Goal: Task Accomplishment & Management: Manage account settings

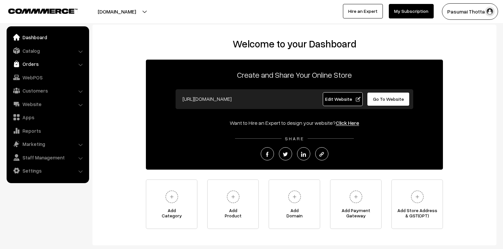
click at [18, 61] on img at bounding box center [16, 64] width 7 height 7
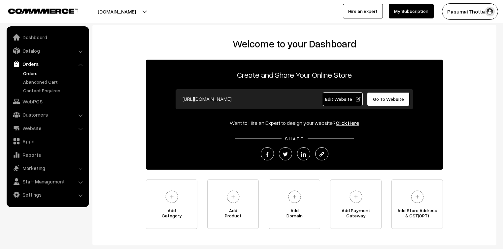
click at [30, 74] on link "Orders" at bounding box center [53, 73] width 65 height 7
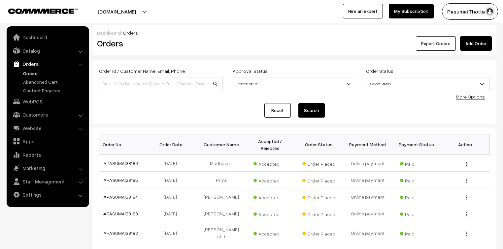
click at [424, 40] on button "Export Orders" at bounding box center [435, 43] width 40 height 15
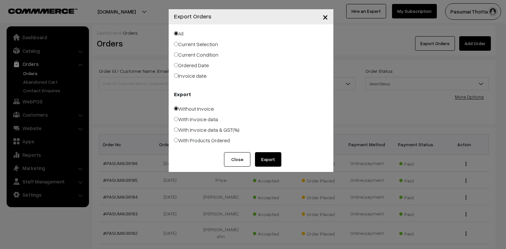
click at [184, 67] on label "Ordered Date" at bounding box center [191, 65] width 35 height 8
click at [178, 67] on input "Ordered Date" at bounding box center [176, 65] width 4 height 4
radio input "true"
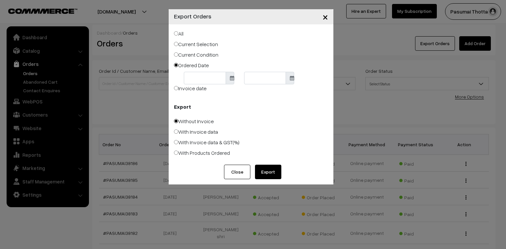
click at [198, 82] on body "Thank you for showing interest. Our team will call you shortly. Close pasumaith…" at bounding box center [253, 212] width 506 height 425
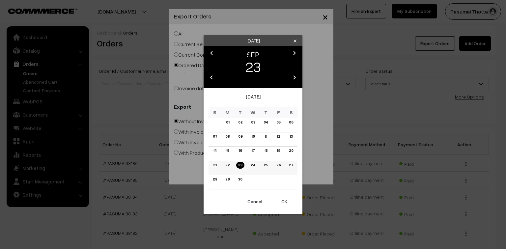
click at [229, 167] on link "22" at bounding box center [228, 165] width 8 height 7
click at [282, 200] on button "OK" at bounding box center [284, 202] width 26 height 15
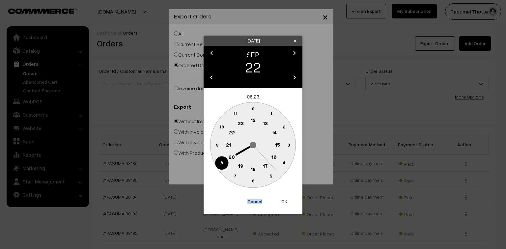
click at [282, 200] on button "OK" at bounding box center [284, 202] width 26 height 15
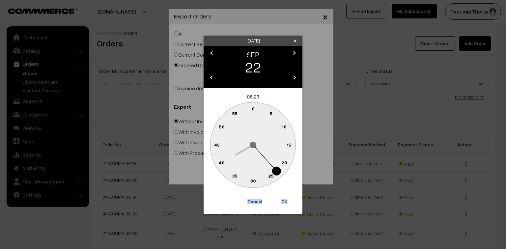
click at [282, 200] on button "OK" at bounding box center [284, 202] width 26 height 15
type input "22-09-2025"
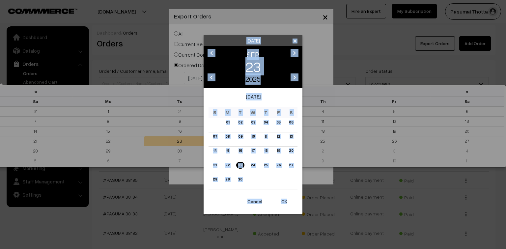
click at [260, 76] on body "Thank you for showing interest. Our team will call you shortly. Close pasumaith…" at bounding box center [253, 212] width 506 height 425
click at [240, 164] on link "23" at bounding box center [240, 165] width 8 height 7
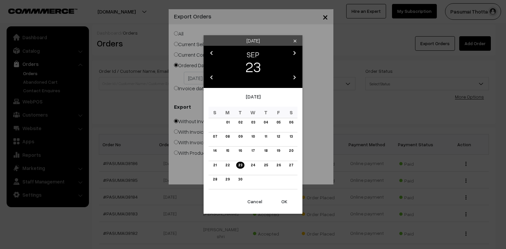
click at [287, 204] on button "OK" at bounding box center [284, 202] width 26 height 15
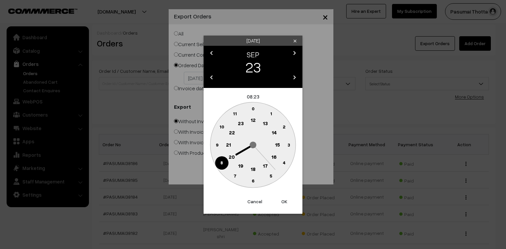
click at [287, 204] on button "OK" at bounding box center [284, 202] width 26 height 15
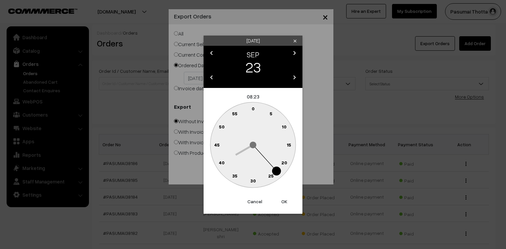
click at [287, 204] on button "OK" at bounding box center [284, 202] width 26 height 15
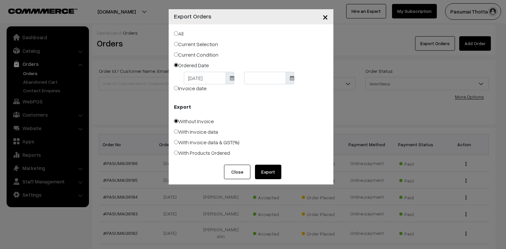
type input "23-09-2025"
click at [266, 173] on button "Export" at bounding box center [268, 172] width 26 height 15
click at [240, 173] on button "Close" at bounding box center [237, 172] width 26 height 15
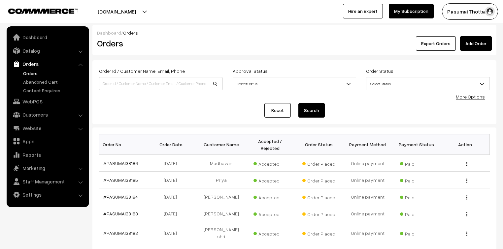
click at [479, 98] on link "More Options" at bounding box center [469, 97] width 29 height 6
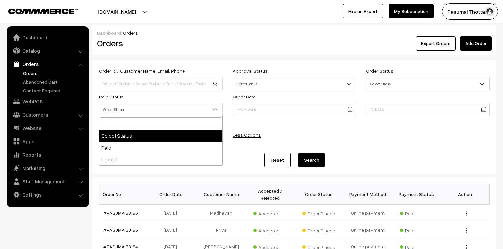
click at [177, 111] on span "Select Status" at bounding box center [160, 110] width 123 height 12
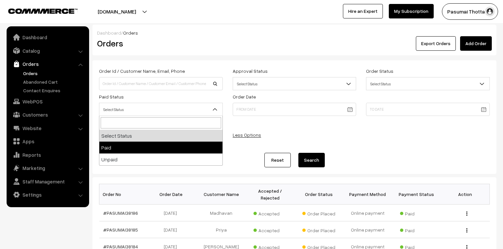
select select "1"
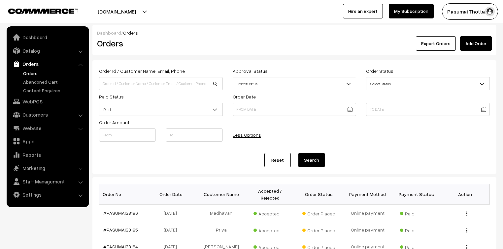
click at [325, 160] on div "Reset Search" at bounding box center [294, 160] width 390 height 15
click at [314, 160] on button "Search" at bounding box center [311, 160] width 26 height 15
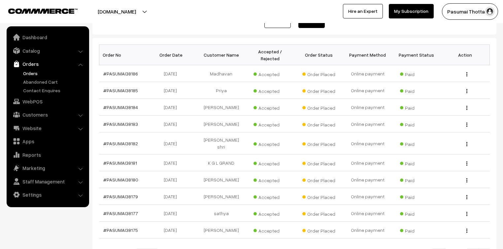
scroll to position [199, 0]
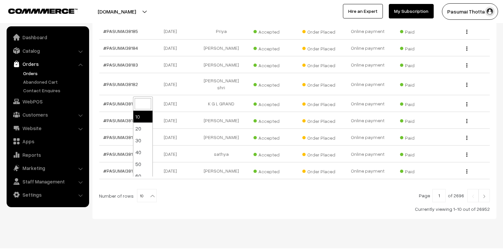
click at [149, 193] on b at bounding box center [152, 196] width 7 height 7
select select "100"
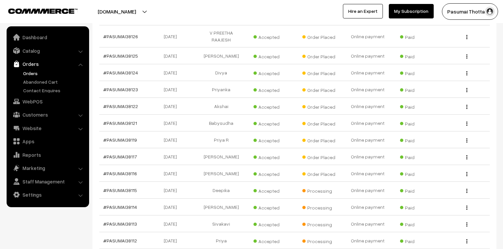
scroll to position [1002, 0]
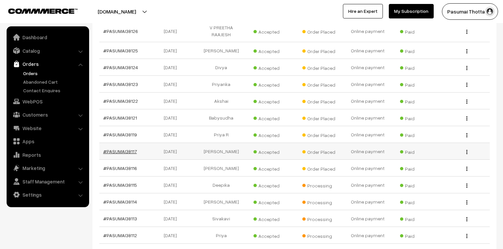
drag, startPoint x: 122, startPoint y: 120, endPoint x: 120, endPoint y: 127, distance: 6.5
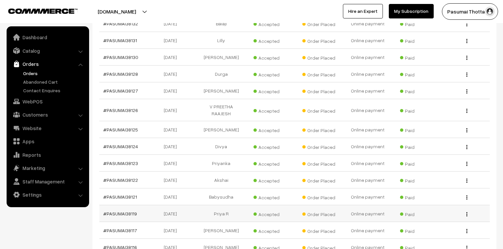
scroll to position [976, 0]
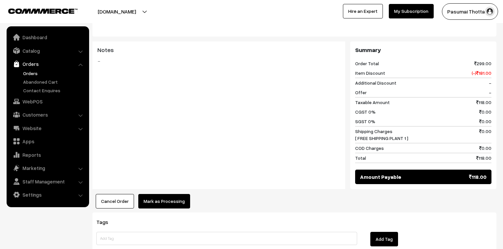
scroll to position [290, 0]
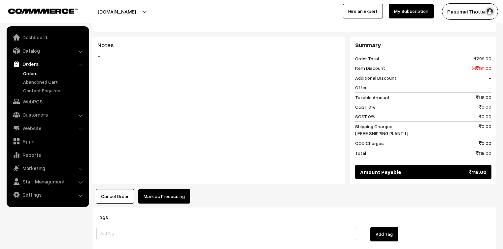
click at [176, 190] on button "Mark as Processing" at bounding box center [164, 196] width 52 height 15
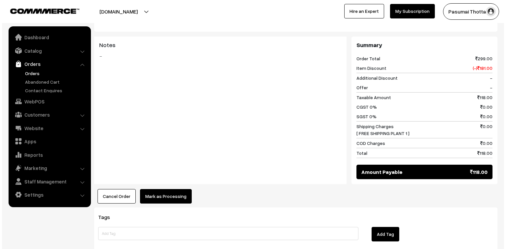
scroll to position [283, 0]
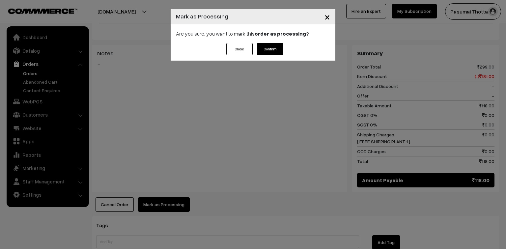
click at [273, 42] on div "Are you sure, you want to mark this order as processing ?" at bounding box center [253, 33] width 165 height 18
click at [273, 47] on button "Confirm" at bounding box center [270, 49] width 26 height 13
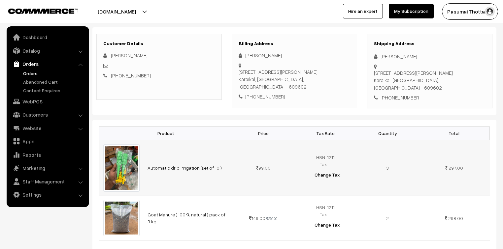
scroll to position [79, 0]
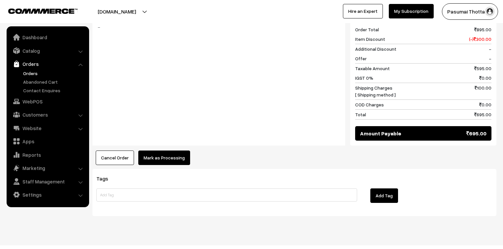
click at [182, 151] on button "Mark as Processing" at bounding box center [164, 158] width 52 height 15
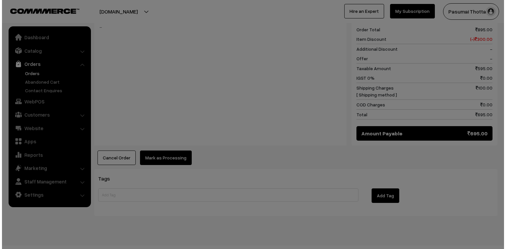
scroll to position [343, 0]
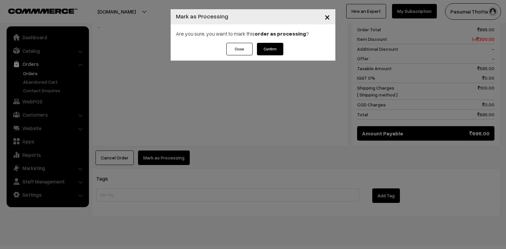
click at [269, 50] on button "Confirm" at bounding box center [270, 49] width 26 height 13
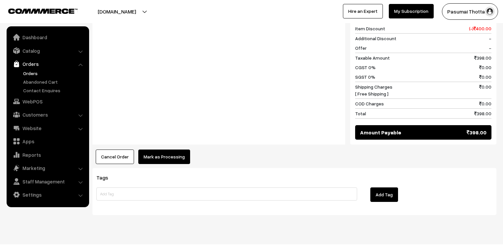
scroll to position [349, 0]
click at [157, 150] on button "Mark as Processing" at bounding box center [164, 156] width 52 height 15
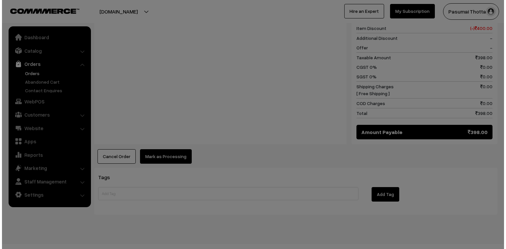
scroll to position [350, 0]
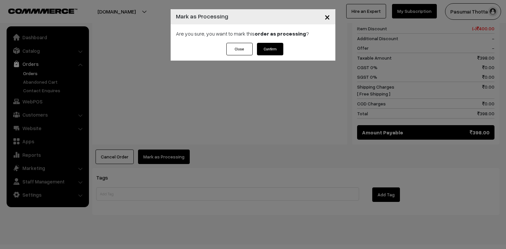
click at [270, 52] on button "Confirm" at bounding box center [270, 49] width 26 height 13
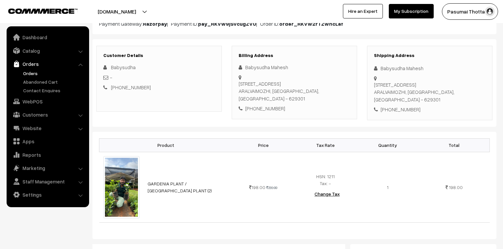
scroll to position [79, 0]
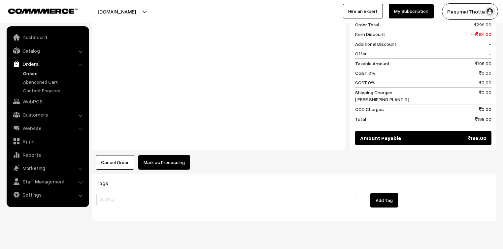
click at [158, 155] on button "Mark as Processing" at bounding box center [164, 162] width 52 height 15
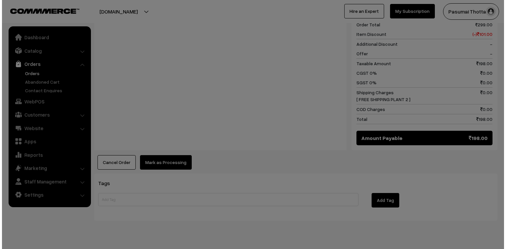
scroll to position [318, 0]
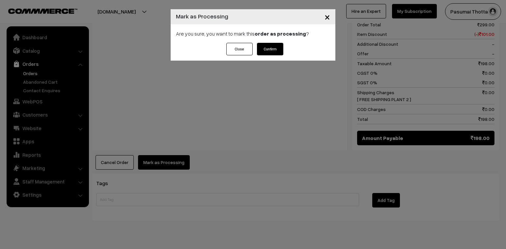
click at [276, 50] on button "Confirm" at bounding box center [270, 49] width 26 height 13
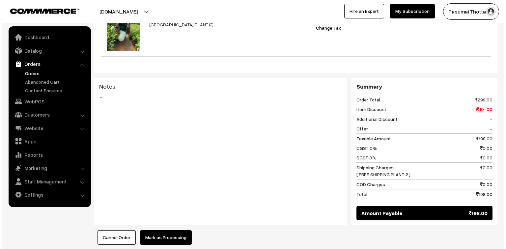
scroll to position [264, 0]
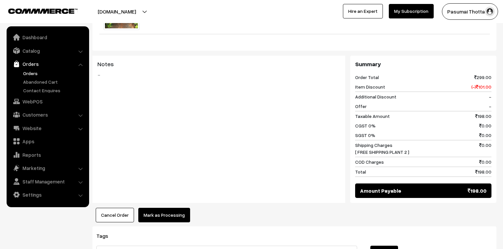
click at [170, 208] on button "Mark as Processing" at bounding box center [164, 215] width 52 height 15
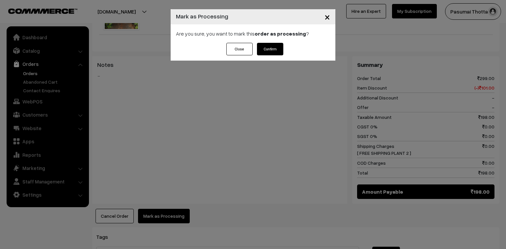
click at [271, 53] on button "Confirm" at bounding box center [270, 49] width 26 height 13
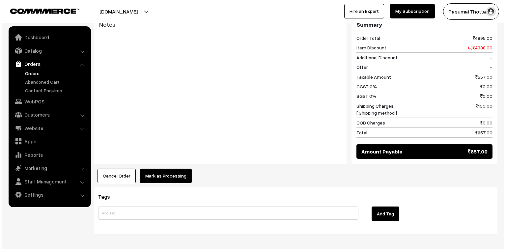
scroll to position [369, 0]
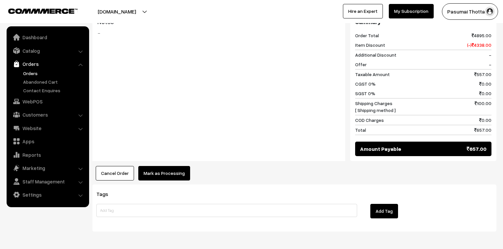
click at [179, 166] on button "Mark as Processing" at bounding box center [164, 173] width 52 height 15
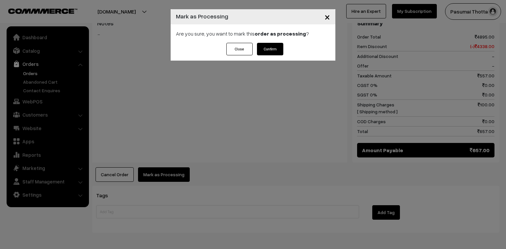
click at [277, 48] on button "Confirm" at bounding box center [270, 49] width 26 height 13
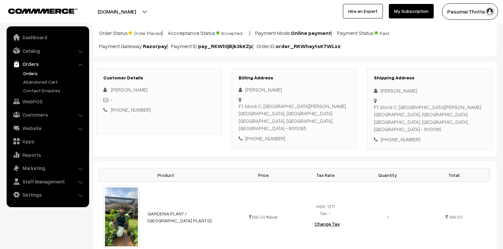
scroll to position [79, 0]
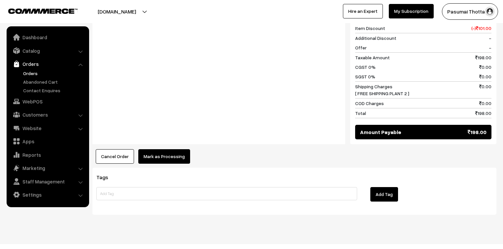
click at [151, 149] on button "Mark as Processing" at bounding box center [164, 156] width 52 height 15
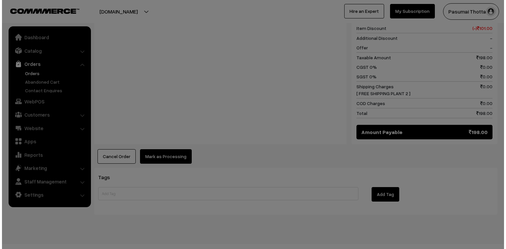
scroll to position [331, 0]
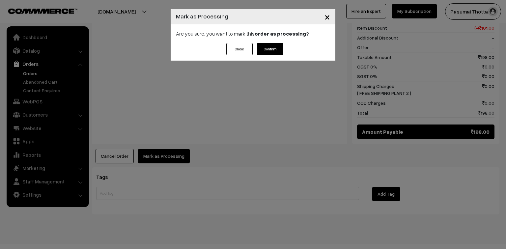
click at [260, 51] on button "Confirm" at bounding box center [270, 49] width 26 height 13
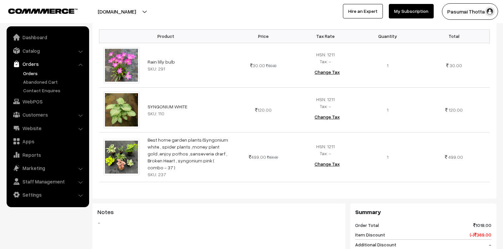
scroll to position [185, 0]
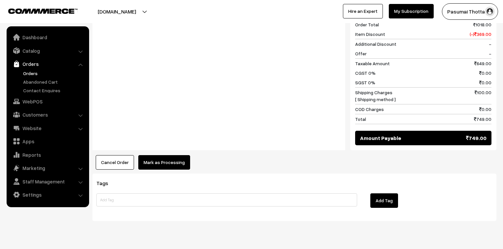
click at [170, 155] on button "Mark as Processing" at bounding box center [164, 162] width 52 height 15
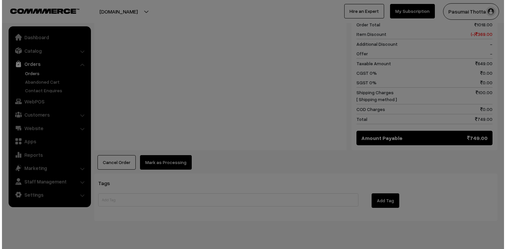
scroll to position [386, 0]
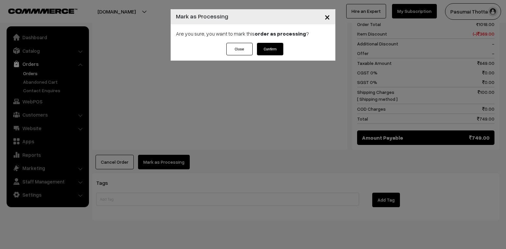
click at [286, 53] on div "Close Confirm" at bounding box center [253, 52] width 165 height 18
click at [282, 44] on button "Confirm" at bounding box center [270, 49] width 26 height 13
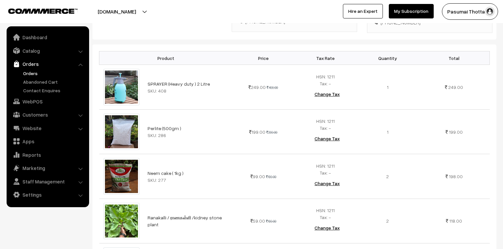
scroll to position [158, 0]
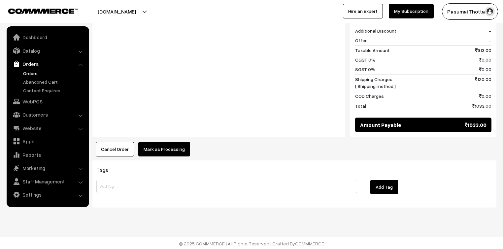
click at [161, 144] on button "Mark as Processing" at bounding box center [164, 149] width 52 height 15
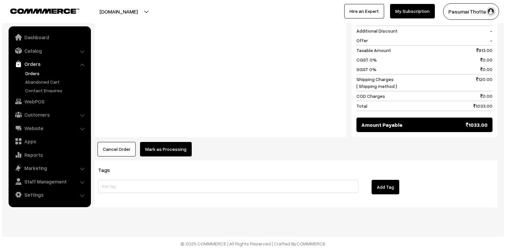
scroll to position [507, 0]
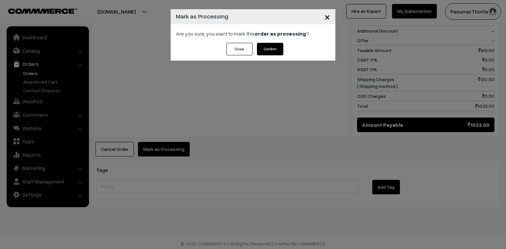
drag, startPoint x: 283, startPoint y: 43, endPoint x: 275, endPoint y: 46, distance: 8.9
click at [281, 44] on div "Close Confirm" at bounding box center [253, 49] width 60 height 13
click at [273, 47] on button "Confirm" at bounding box center [270, 49] width 26 height 13
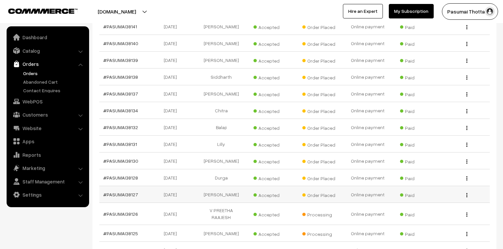
scroll to position [818, 0]
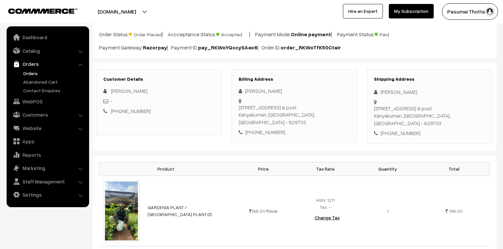
scroll to position [53, 0]
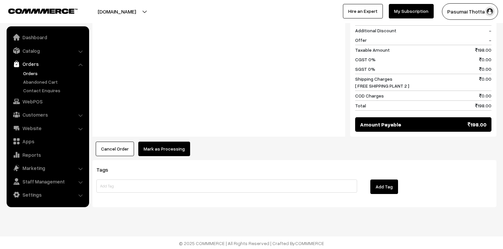
click at [168, 149] on button "Mark as Processing" at bounding box center [164, 149] width 52 height 15
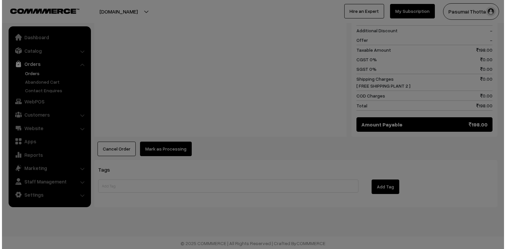
scroll to position [331, 0]
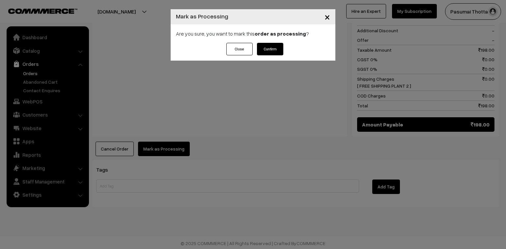
click at [271, 50] on button "Confirm" at bounding box center [270, 49] width 26 height 13
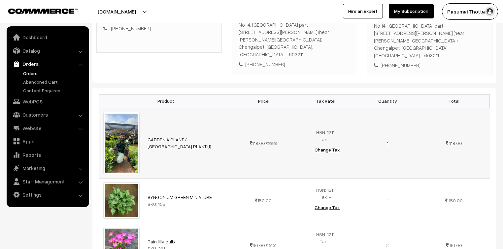
scroll to position [158, 0]
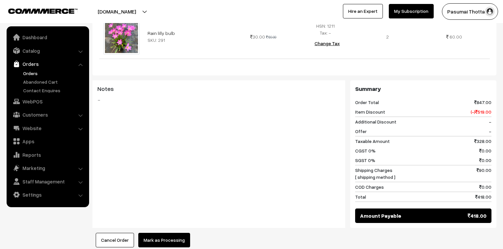
click at [159, 233] on button "Mark as Processing" at bounding box center [164, 240] width 52 height 15
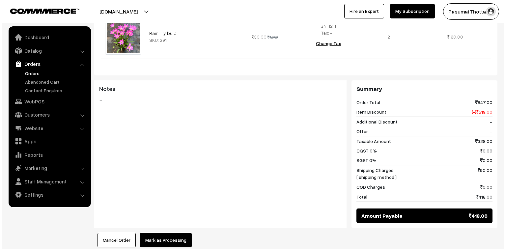
scroll to position [344, 0]
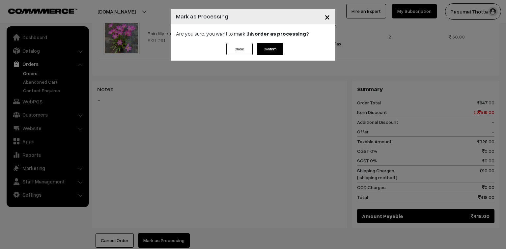
click at [278, 54] on button "Confirm" at bounding box center [270, 49] width 26 height 13
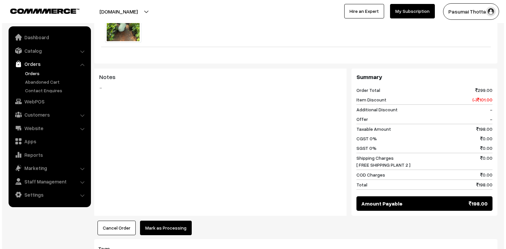
scroll to position [264, 0]
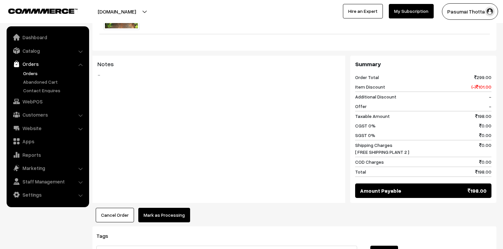
click at [165, 208] on button "Mark as Processing" at bounding box center [164, 215] width 52 height 15
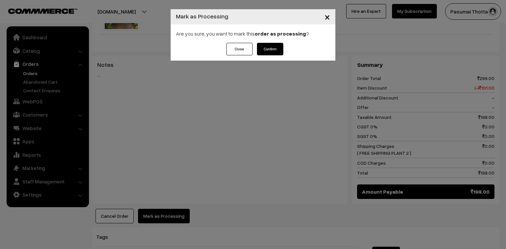
click at [268, 47] on button "Confirm" at bounding box center [270, 49] width 26 height 13
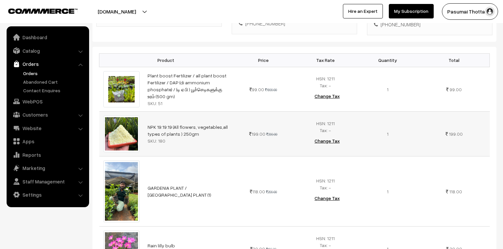
scroll to position [158, 0]
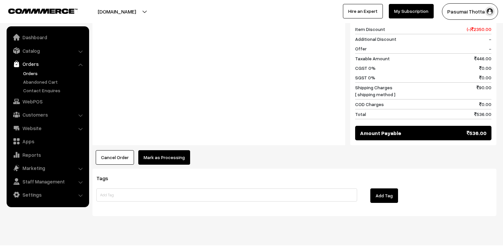
click at [173, 150] on button "Mark as Processing" at bounding box center [164, 157] width 52 height 15
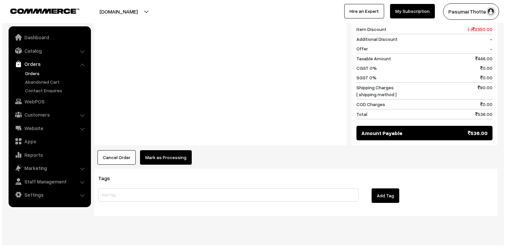
scroll to position [458, 0]
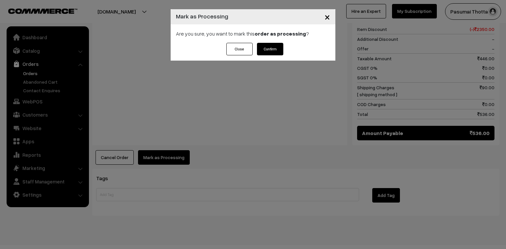
click at [268, 47] on button "Confirm" at bounding box center [270, 49] width 26 height 13
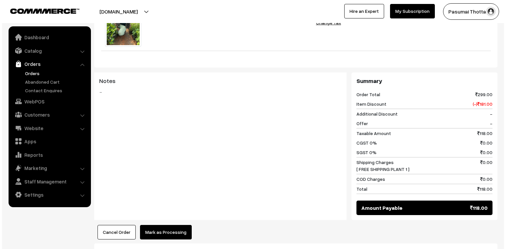
scroll to position [264, 0]
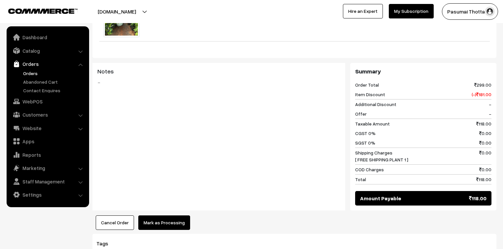
click at [155, 216] on button "Mark as Processing" at bounding box center [164, 223] width 52 height 15
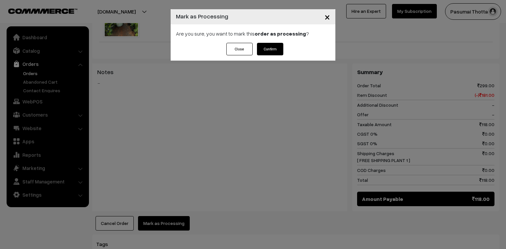
click at [268, 48] on button "Confirm" at bounding box center [270, 49] width 26 height 13
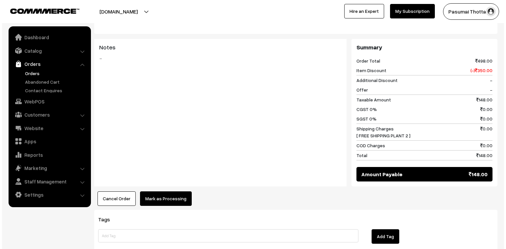
scroll to position [343, 0]
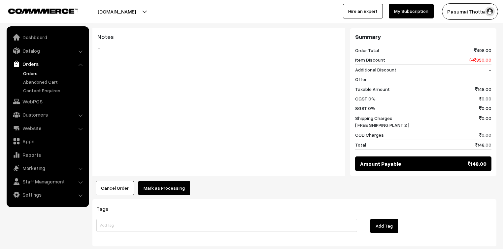
click at [159, 181] on button "Mark as Processing" at bounding box center [164, 188] width 52 height 15
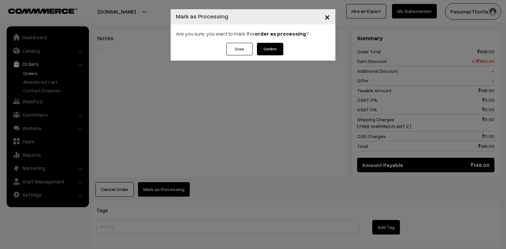
click at [279, 47] on button "Confirm" at bounding box center [270, 49] width 26 height 13
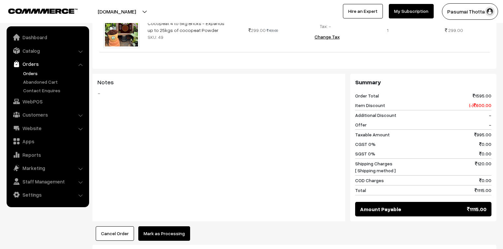
scroll to position [534, 0]
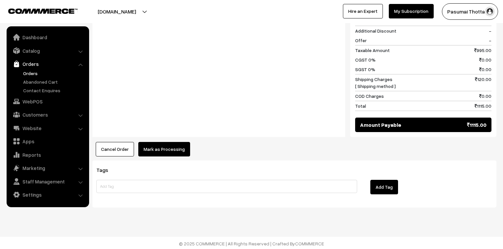
click at [165, 149] on button "Mark as Processing" at bounding box center [164, 149] width 52 height 15
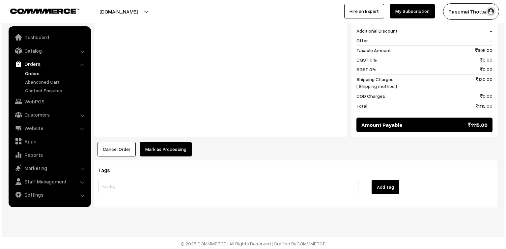
scroll to position [537, 0]
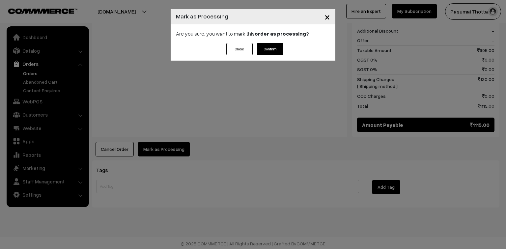
click at [274, 48] on button "Confirm" at bounding box center [270, 49] width 26 height 13
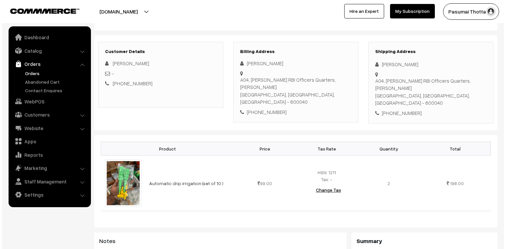
scroll to position [264, 0]
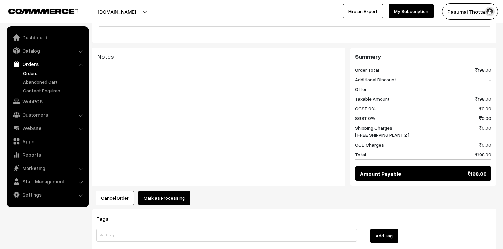
click at [177, 191] on button "Mark as Processing" at bounding box center [164, 198] width 52 height 15
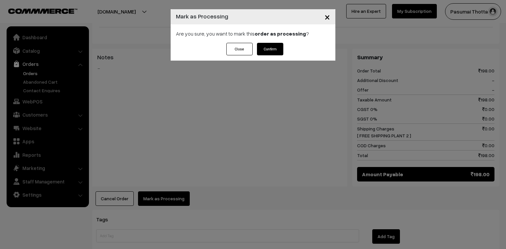
click at [278, 49] on button "Confirm" at bounding box center [270, 49] width 26 height 13
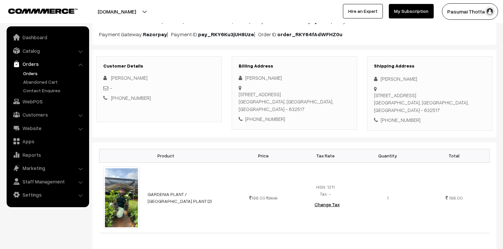
scroll to position [106, 0]
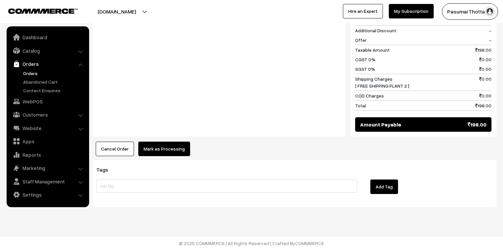
click at [171, 143] on button "Mark as Processing" at bounding box center [164, 149] width 52 height 15
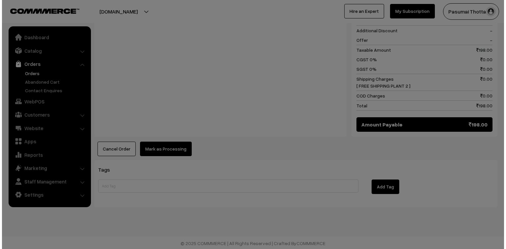
scroll to position [331, 0]
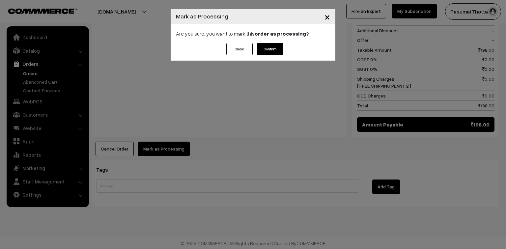
click at [275, 49] on button "Confirm" at bounding box center [270, 49] width 26 height 13
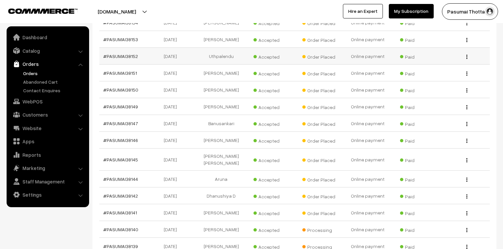
scroll to position [607, 0]
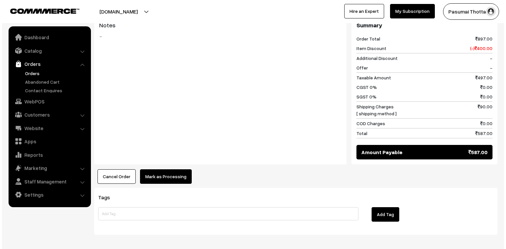
scroll to position [396, 0]
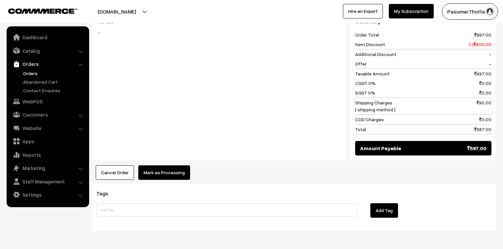
click at [170, 173] on button "Mark as Processing" at bounding box center [164, 173] width 52 height 15
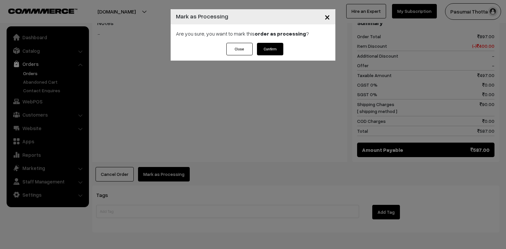
click at [259, 47] on button "Confirm" at bounding box center [270, 49] width 26 height 13
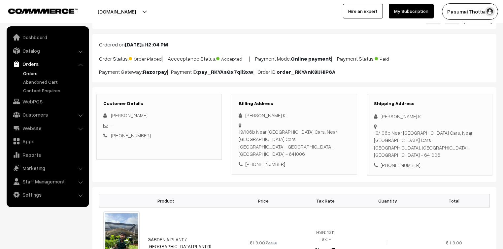
scroll to position [79, 0]
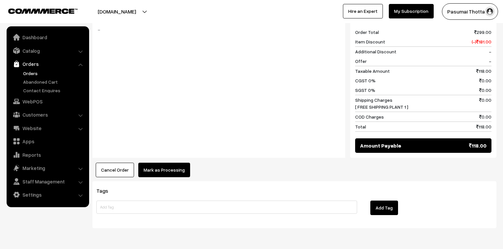
click at [166, 163] on button "Mark as Processing" at bounding box center [164, 170] width 52 height 15
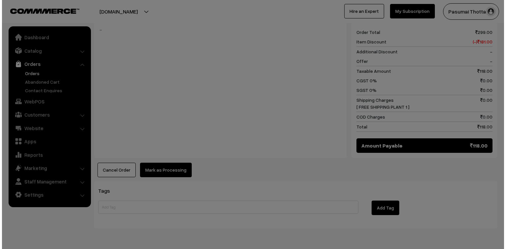
scroll to position [318, 0]
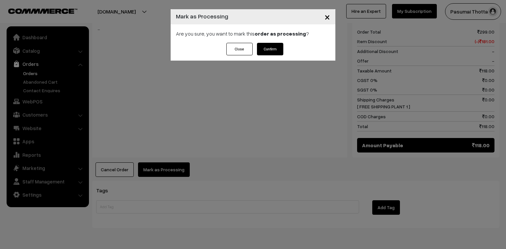
click at [270, 48] on button "Confirm" at bounding box center [270, 49] width 26 height 13
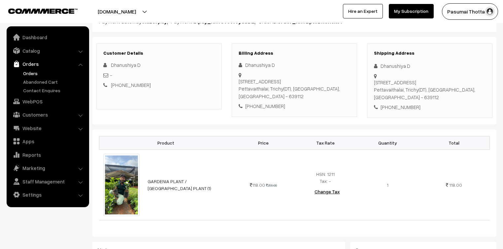
scroll to position [79, 0]
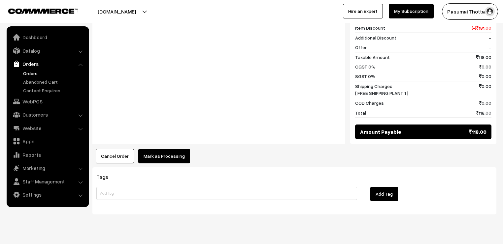
click at [166, 149] on button "Mark as Processing" at bounding box center [164, 156] width 52 height 15
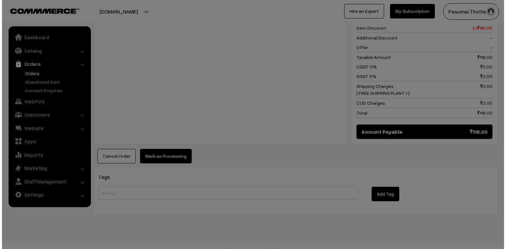
scroll to position [322, 0]
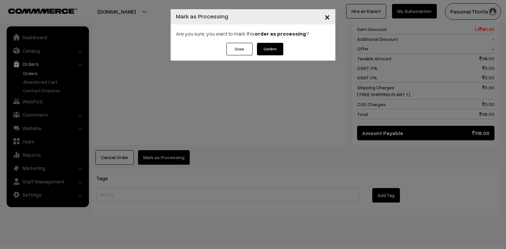
click at [276, 46] on button "Confirm" at bounding box center [270, 49] width 26 height 13
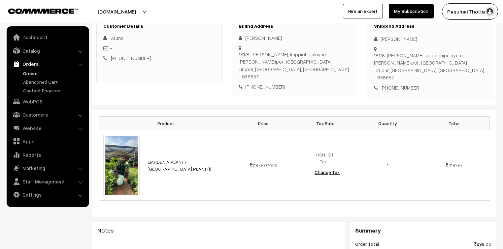
scroll to position [106, 0]
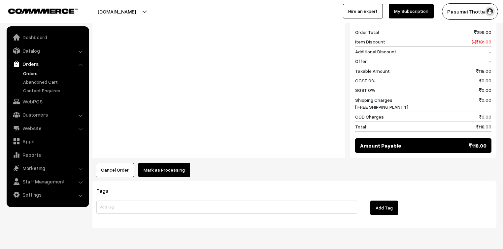
click at [155, 163] on button "Mark as Processing" at bounding box center [164, 170] width 52 height 15
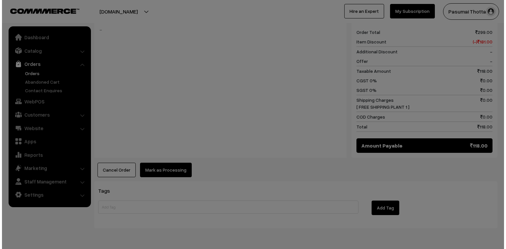
scroll to position [317, 0]
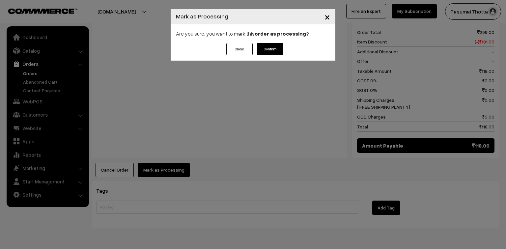
click at [265, 47] on button "Confirm" at bounding box center [270, 49] width 26 height 13
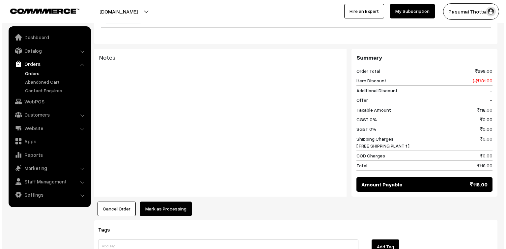
scroll to position [290, 0]
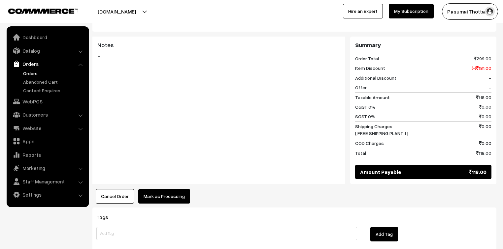
click at [167, 189] on button "Mark as Processing" at bounding box center [164, 196] width 52 height 15
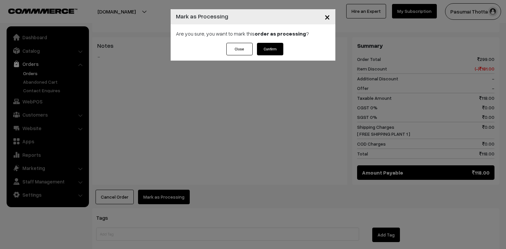
click at [271, 50] on button "Confirm" at bounding box center [270, 49] width 26 height 13
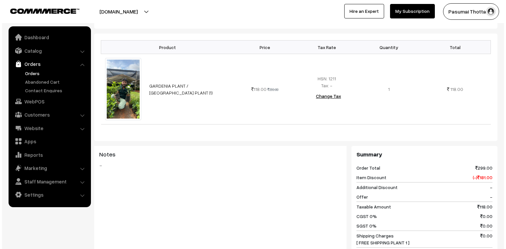
scroll to position [290, 0]
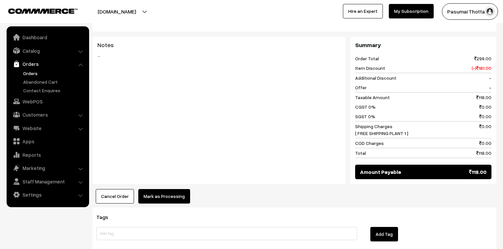
click at [173, 189] on button "Mark as Processing" at bounding box center [164, 196] width 52 height 15
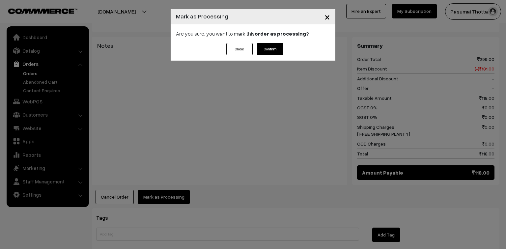
click at [261, 51] on button "Confirm" at bounding box center [270, 49] width 26 height 13
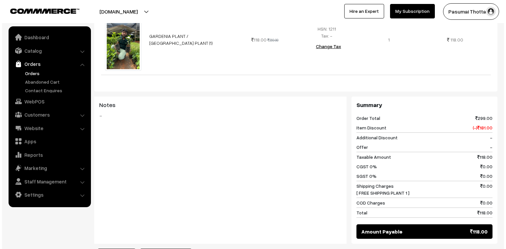
scroll to position [264, 0]
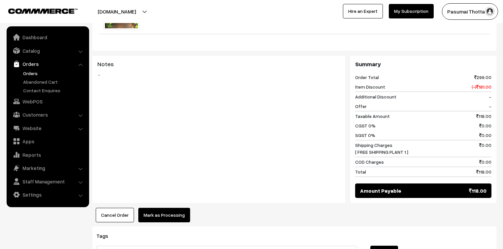
click at [172, 208] on button "Mark as Processing" at bounding box center [164, 215] width 52 height 15
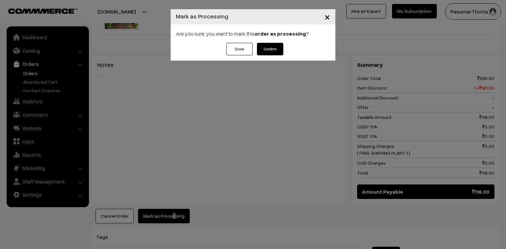
click at [272, 46] on button "Confirm" at bounding box center [270, 49] width 26 height 13
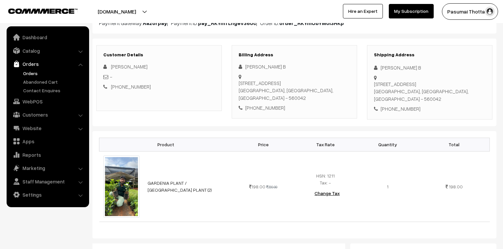
scroll to position [79, 0]
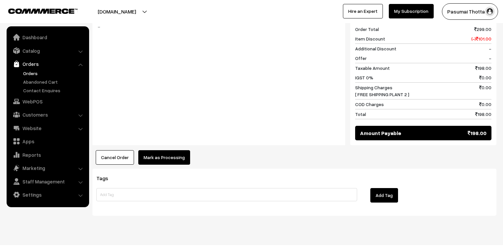
click at [171, 137] on div "Product Price Tax Rate Quantity Total GARDENIA PLANT / [GEOGRAPHIC_DATA] (2) 19…" at bounding box center [294, 30] width 404 height 270
click at [170, 150] on button "Mark as Processing" at bounding box center [164, 157] width 52 height 15
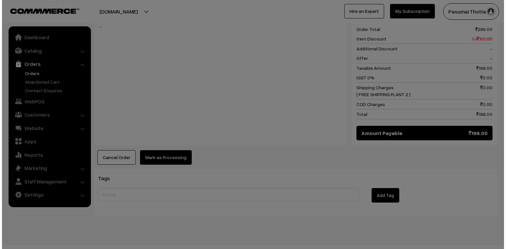
scroll to position [313, 0]
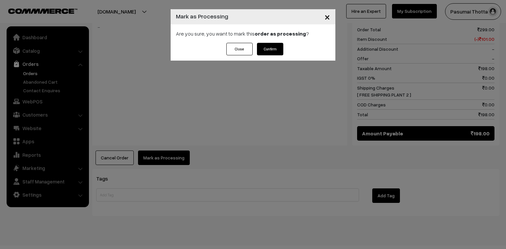
click at [270, 47] on button "Confirm" at bounding box center [270, 49] width 26 height 13
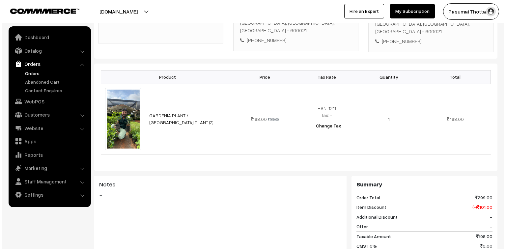
scroll to position [264, 0]
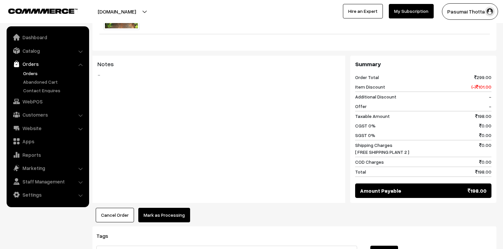
click at [158, 208] on button "Mark as Processing" at bounding box center [164, 215] width 52 height 15
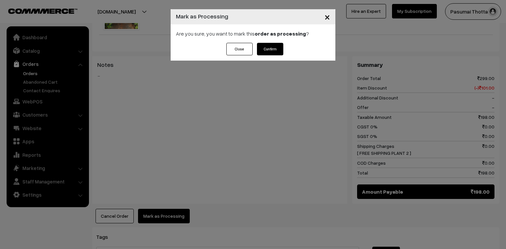
click at [264, 47] on button "Confirm" at bounding box center [270, 49] width 26 height 13
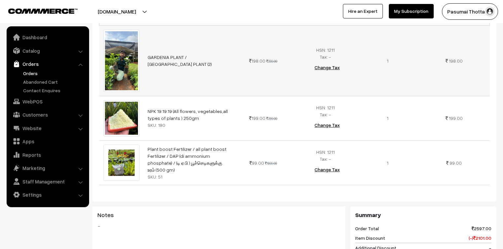
scroll to position [211, 0]
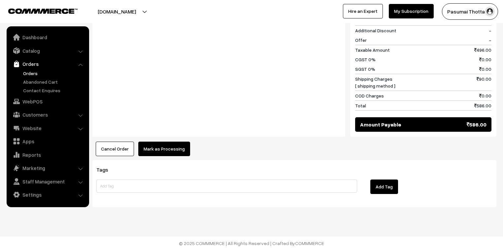
click at [159, 145] on button "Mark as Processing" at bounding box center [164, 149] width 52 height 15
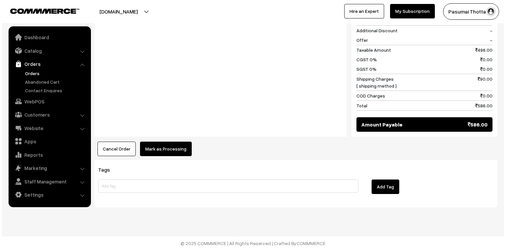
scroll to position [421, 0]
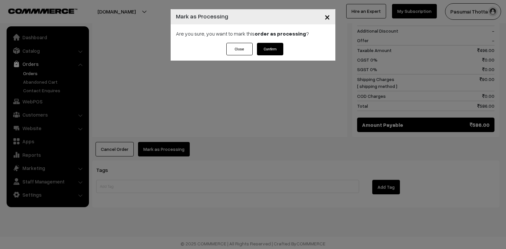
click at [271, 50] on button "Confirm" at bounding box center [270, 49] width 26 height 13
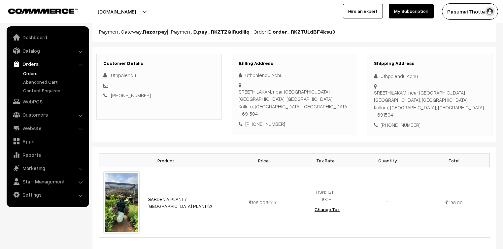
scroll to position [79, 0]
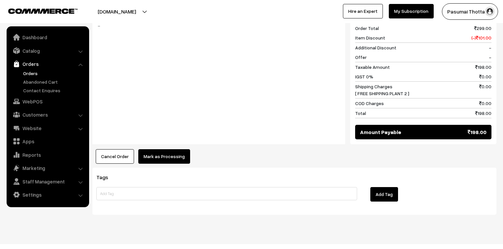
click at [167, 149] on button "Mark as Processing" at bounding box center [164, 156] width 52 height 15
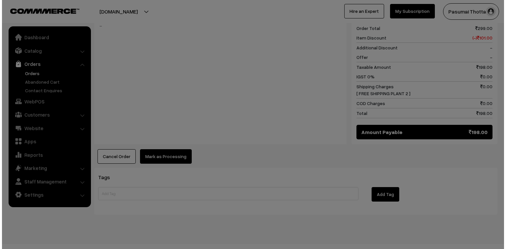
scroll to position [321, 0]
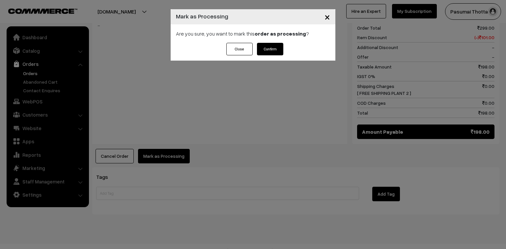
click at [273, 50] on button "Confirm" at bounding box center [270, 49] width 26 height 13
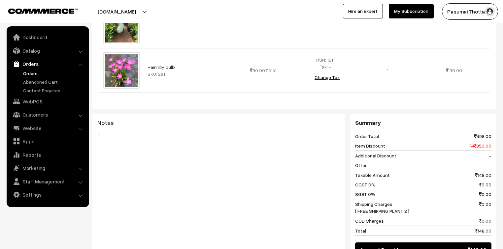
scroll to position [290, 0]
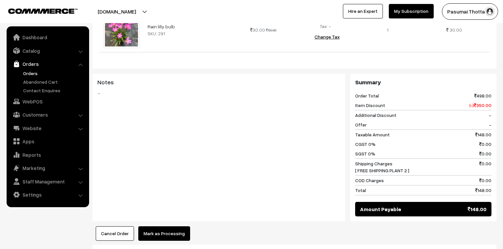
click at [158, 227] on button "Mark as Processing" at bounding box center [164, 234] width 52 height 15
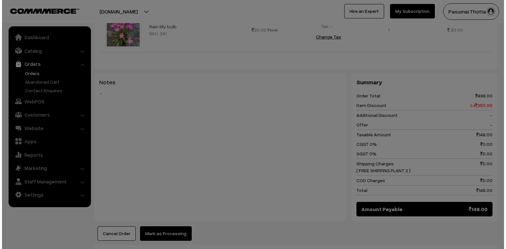
scroll to position [291, 0]
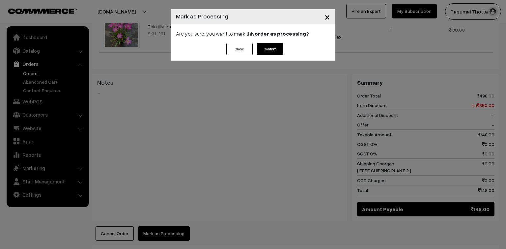
click at [269, 53] on button "Confirm" at bounding box center [270, 49] width 26 height 13
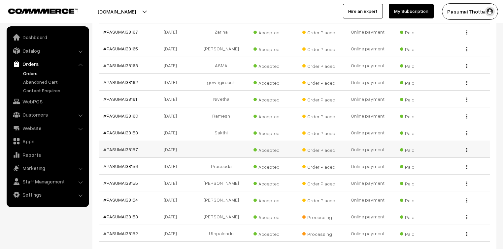
scroll to position [448, 0]
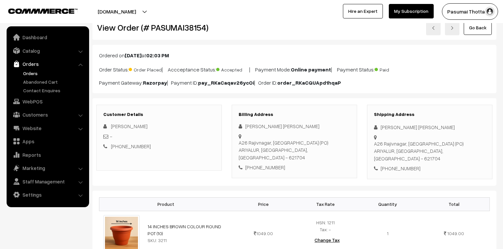
scroll to position [53, 0]
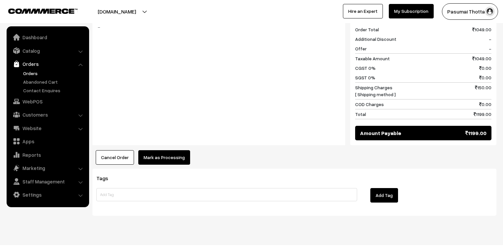
click at [161, 150] on button "Mark as Processing" at bounding box center [164, 157] width 52 height 15
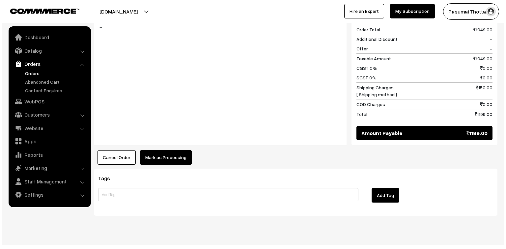
scroll to position [286, 0]
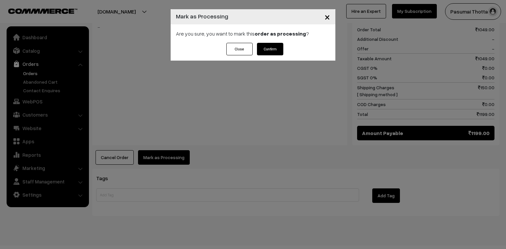
click at [275, 42] on div "Are you sure, you want to mark this order as processing ?" at bounding box center [253, 33] width 165 height 18
click at [274, 46] on button "Confirm" at bounding box center [270, 49] width 26 height 13
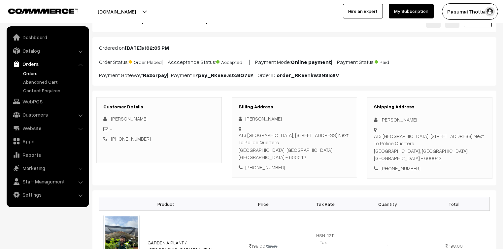
scroll to position [79, 0]
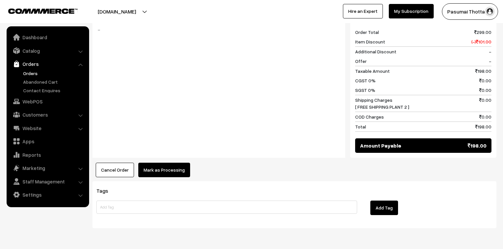
click at [170, 163] on button "Mark as Processing" at bounding box center [164, 170] width 52 height 15
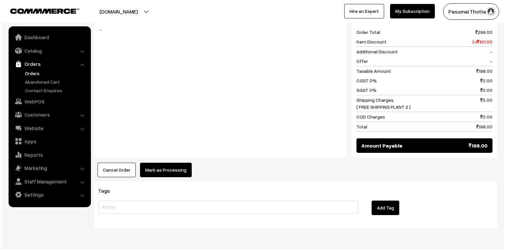
scroll to position [317, 0]
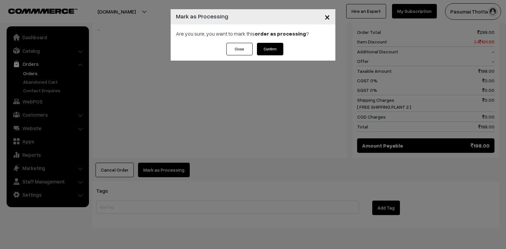
click at [277, 48] on button "Confirm" at bounding box center [270, 49] width 26 height 13
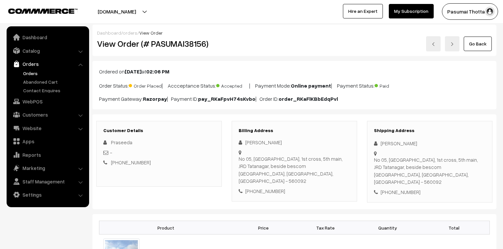
scroll to position [53, 0]
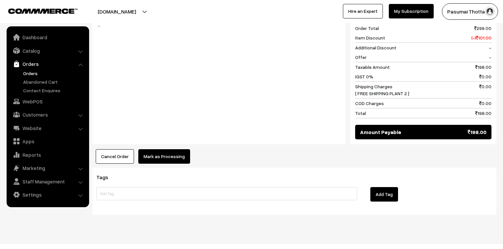
click at [155, 149] on button "Mark as Processing" at bounding box center [164, 156] width 52 height 15
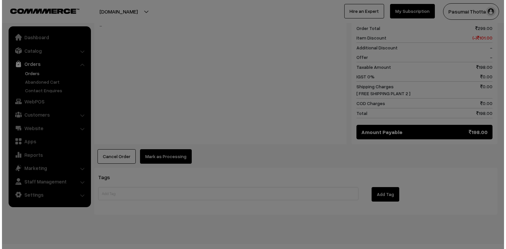
scroll to position [321, 0]
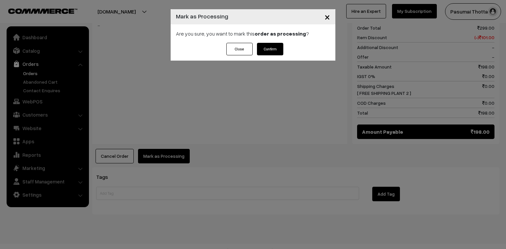
click at [264, 46] on button "Confirm" at bounding box center [270, 49] width 26 height 13
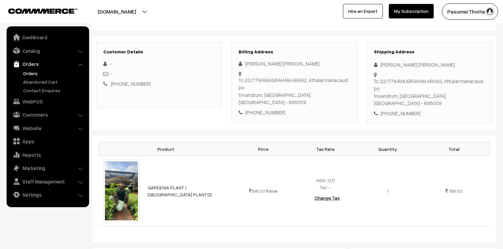
scroll to position [79, 0]
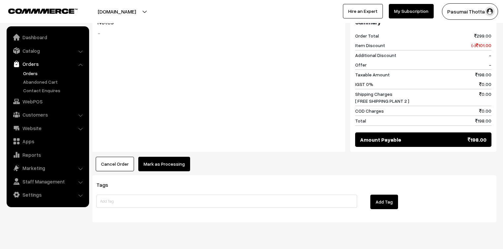
click at [178, 157] on button "Mark as Processing" at bounding box center [164, 164] width 52 height 15
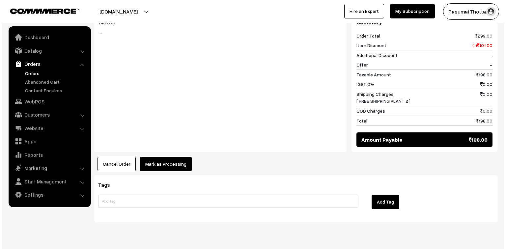
scroll to position [314, 0]
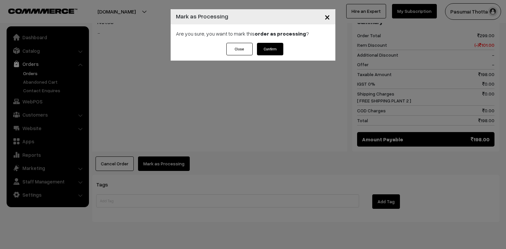
click at [276, 46] on button "Confirm" at bounding box center [270, 49] width 26 height 13
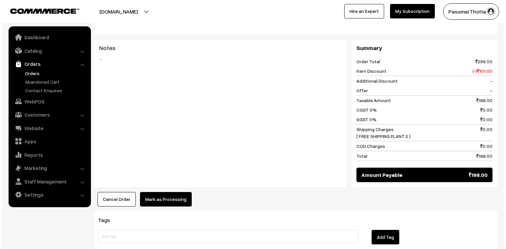
scroll to position [290, 0]
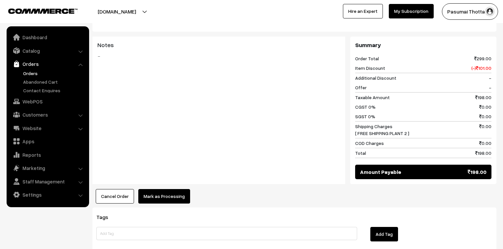
click at [171, 189] on button "Mark as Processing" at bounding box center [164, 196] width 52 height 15
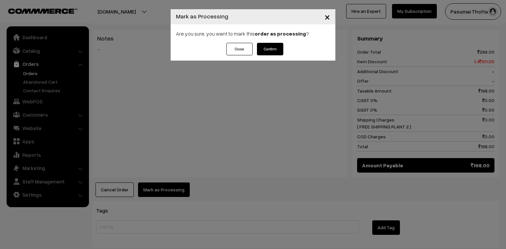
click at [265, 45] on button "Confirm" at bounding box center [270, 49] width 26 height 13
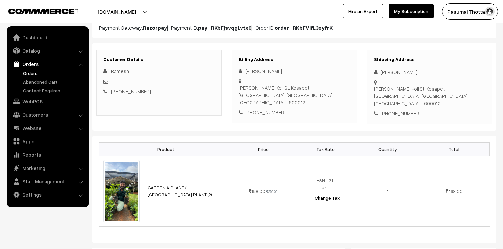
scroll to position [79, 0]
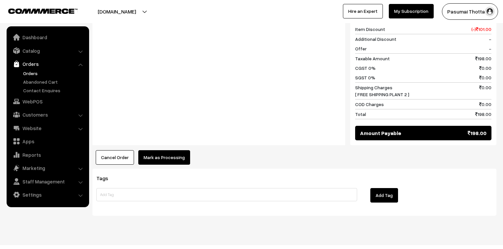
click at [160, 150] on button "Mark as Processing" at bounding box center [164, 157] width 52 height 15
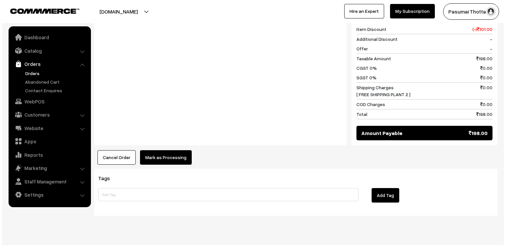
scroll to position [322, 0]
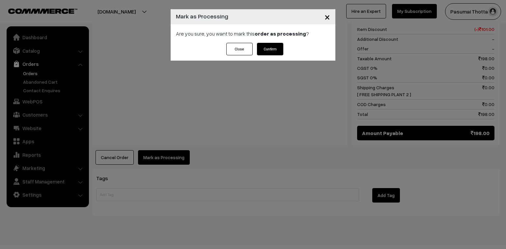
click at [268, 46] on button "Confirm" at bounding box center [270, 49] width 26 height 13
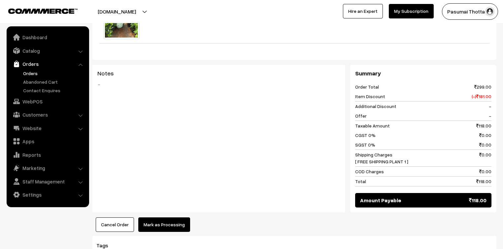
scroll to position [330, 0]
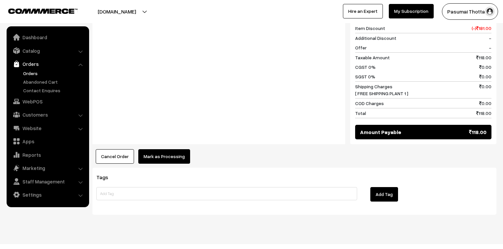
click at [168, 149] on button "Mark as Processing" at bounding box center [164, 156] width 52 height 15
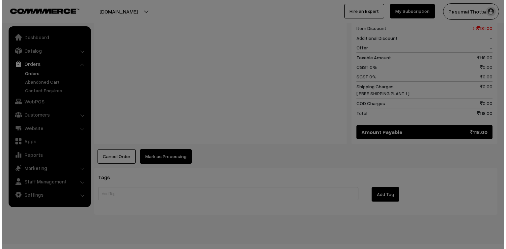
scroll to position [331, 0]
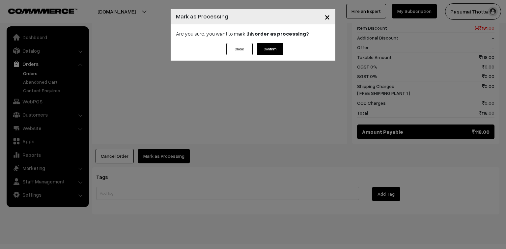
click at [275, 48] on button "Confirm" at bounding box center [270, 49] width 26 height 13
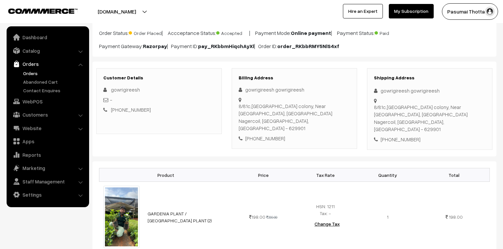
scroll to position [106, 0]
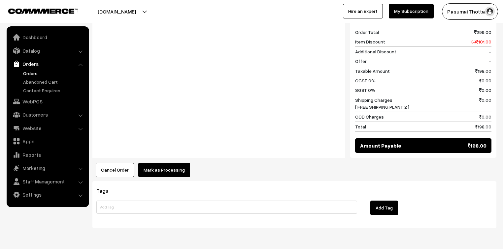
click at [170, 163] on button "Mark as Processing" at bounding box center [164, 170] width 52 height 15
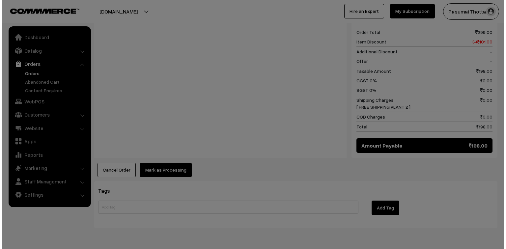
scroll to position [317, 0]
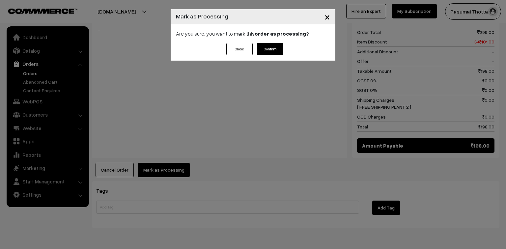
click at [265, 47] on button "Confirm" at bounding box center [270, 49] width 26 height 13
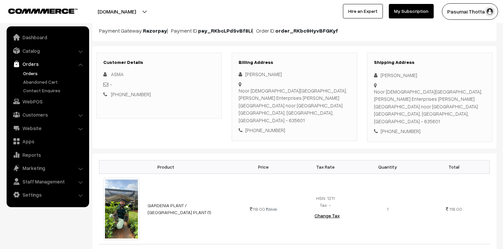
scroll to position [79, 0]
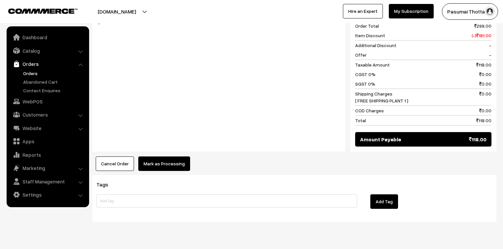
click at [168, 157] on button "Mark as Processing" at bounding box center [164, 164] width 52 height 15
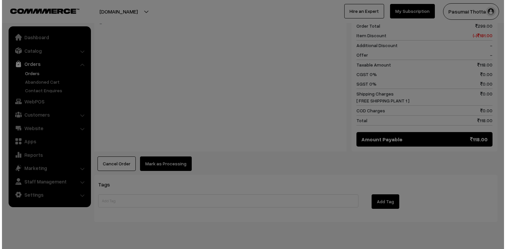
scroll to position [331, 0]
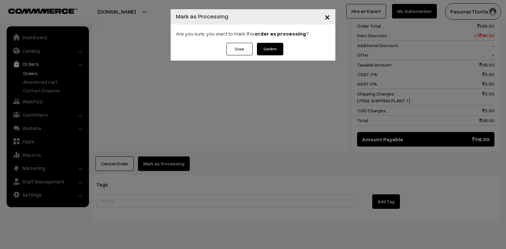
click at [281, 51] on button "Confirm" at bounding box center [270, 49] width 26 height 13
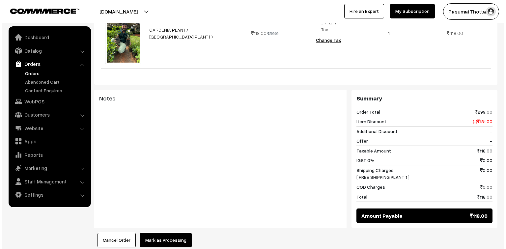
scroll to position [290, 0]
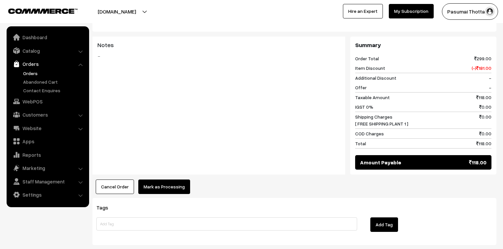
click at [165, 183] on button "Mark as Processing" at bounding box center [164, 187] width 52 height 15
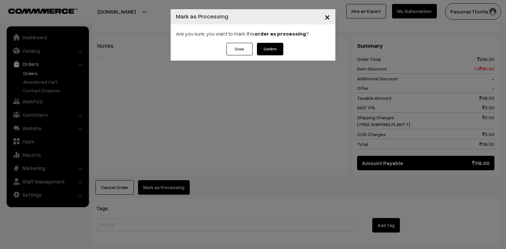
click at [268, 46] on button "Confirm" at bounding box center [270, 49] width 26 height 13
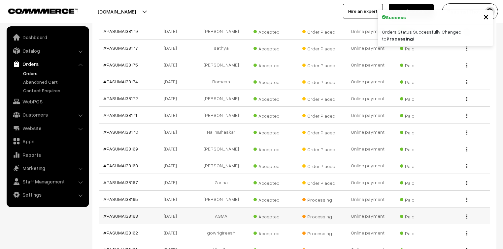
scroll to position [290, 0]
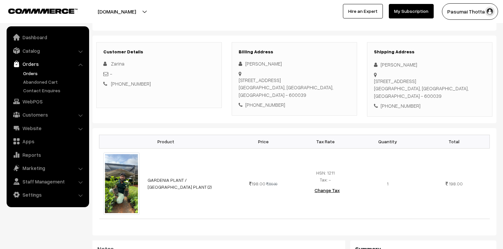
scroll to position [79, 0]
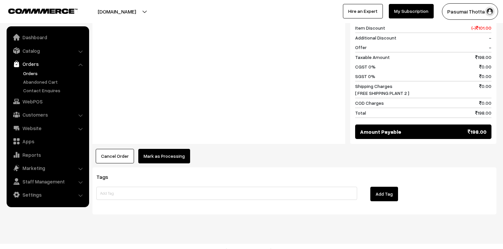
click at [175, 152] on button "Mark as Processing" at bounding box center [164, 156] width 52 height 15
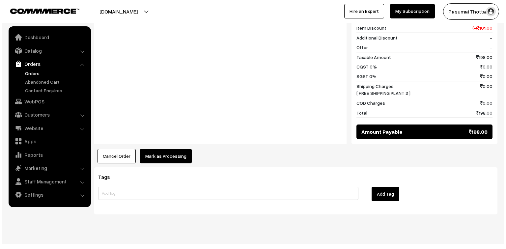
scroll to position [323, 0]
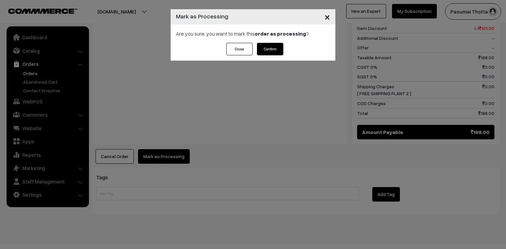
click at [280, 50] on button "Confirm" at bounding box center [270, 49] width 26 height 13
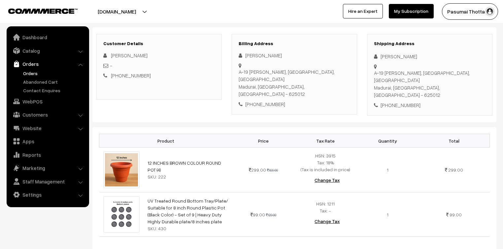
scroll to position [79, 0]
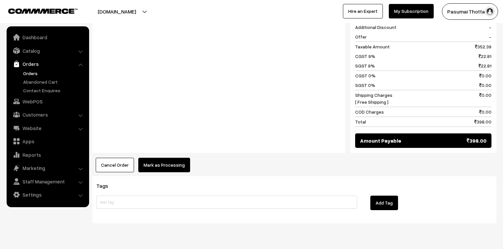
click at [177, 158] on button "Mark as Processing" at bounding box center [164, 165] width 52 height 15
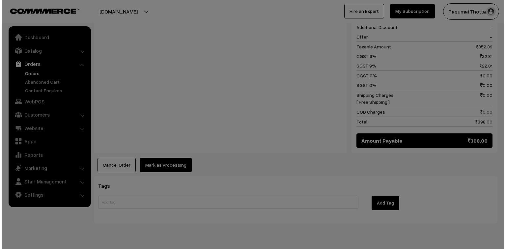
scroll to position [360, 0]
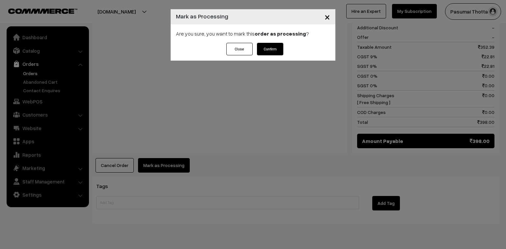
click at [266, 49] on button "Confirm" at bounding box center [270, 49] width 26 height 13
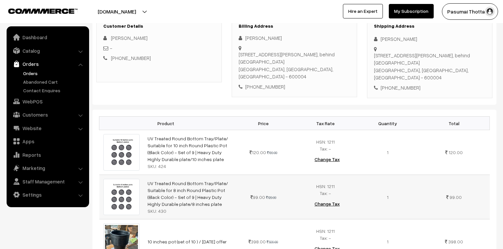
scroll to position [106, 0]
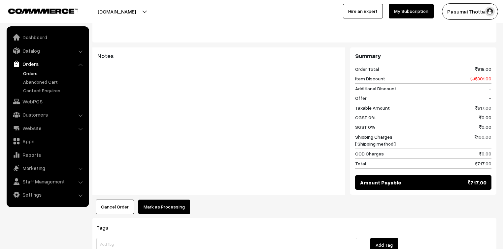
click at [162, 200] on button "Mark as Processing" at bounding box center [164, 207] width 52 height 15
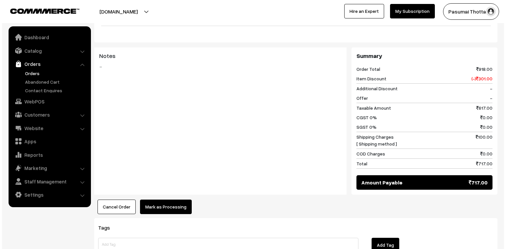
scroll to position [344, 0]
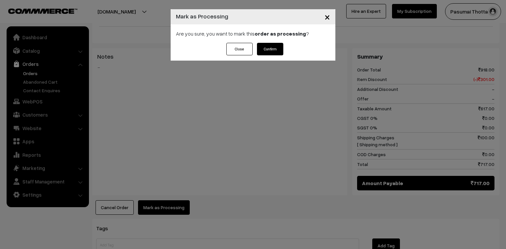
click at [271, 45] on button "Confirm" at bounding box center [270, 49] width 26 height 13
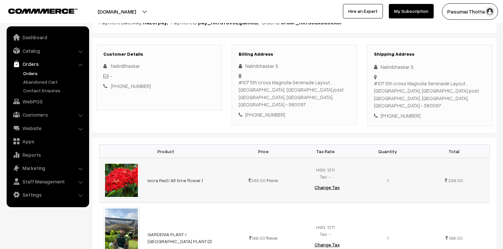
scroll to position [132, 0]
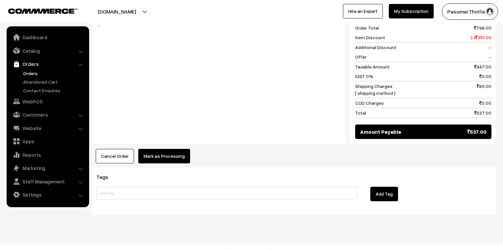
click at [167, 150] on button "Mark as Processing" at bounding box center [164, 156] width 52 height 15
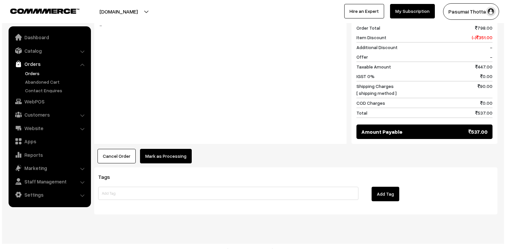
scroll to position [366, 0]
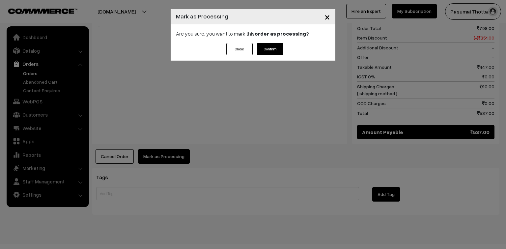
click at [272, 52] on button "Confirm" at bounding box center [270, 49] width 26 height 13
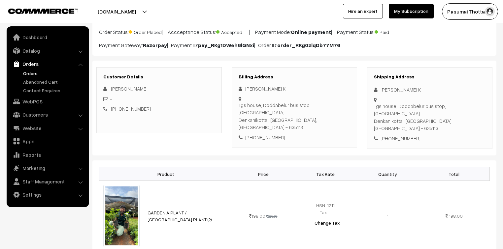
scroll to position [106, 0]
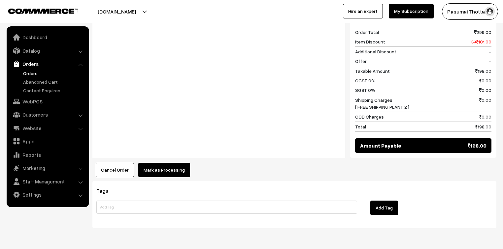
click at [152, 163] on button "Mark as Processing" at bounding box center [164, 170] width 52 height 15
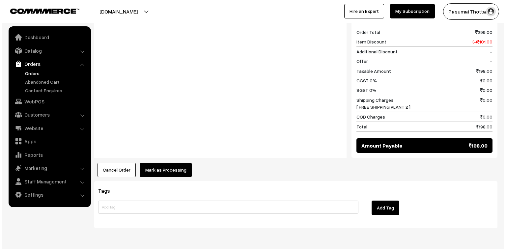
scroll to position [318, 0]
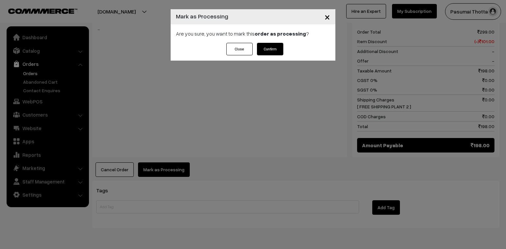
click at [283, 45] on button "Confirm" at bounding box center [270, 49] width 26 height 13
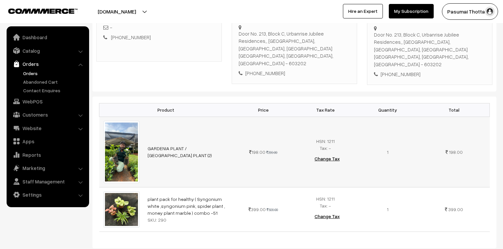
scroll to position [132, 0]
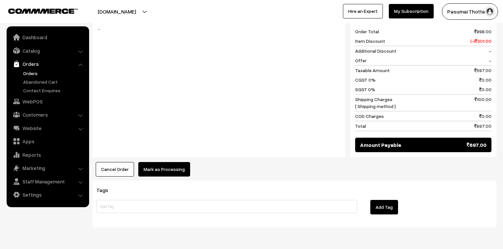
click at [155, 162] on button "Mark as Processing" at bounding box center [164, 169] width 52 height 15
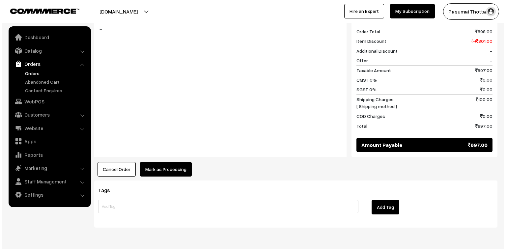
scroll to position [371, 0]
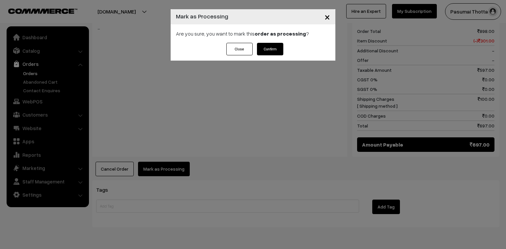
click at [267, 49] on button "Confirm" at bounding box center [270, 49] width 26 height 13
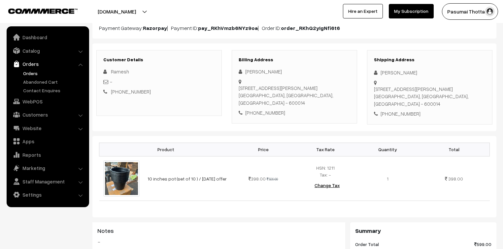
scroll to position [79, 0]
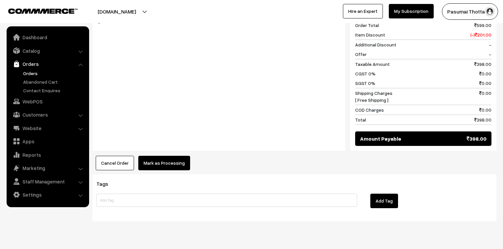
click at [171, 156] on button "Mark as Processing" at bounding box center [164, 163] width 52 height 15
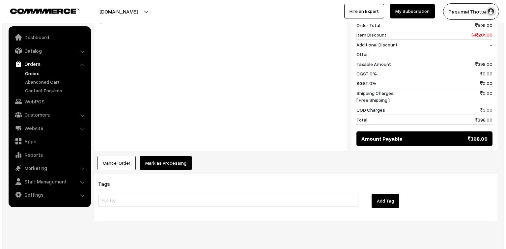
scroll to position [290, 0]
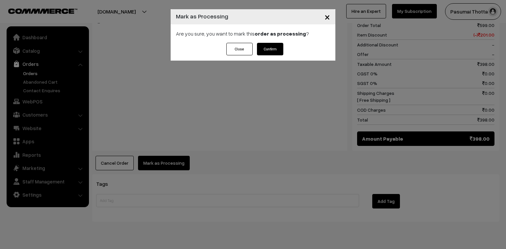
click at [269, 52] on button "Confirm" at bounding box center [270, 49] width 26 height 13
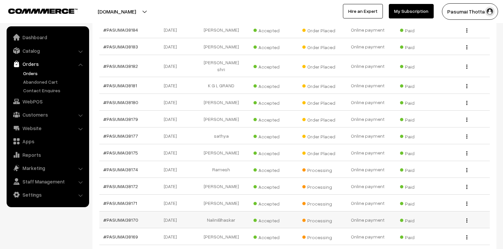
scroll to position [211, 0]
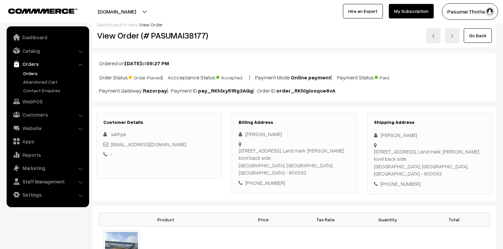
scroll to position [79, 0]
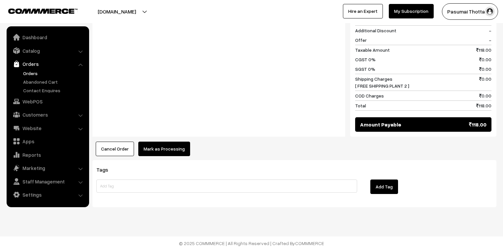
click at [176, 148] on button "Mark as Processing" at bounding box center [164, 149] width 52 height 15
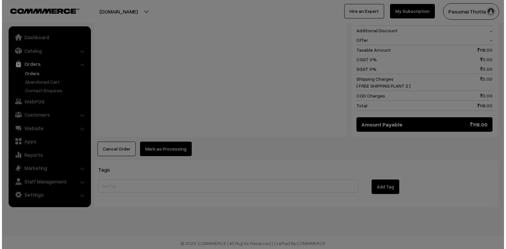
scroll to position [338, 0]
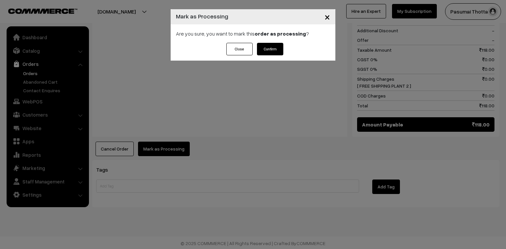
click at [265, 46] on button "Confirm" at bounding box center [270, 49] width 26 height 13
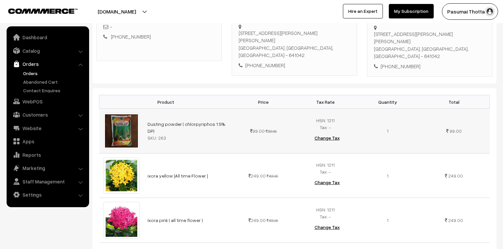
scroll to position [132, 0]
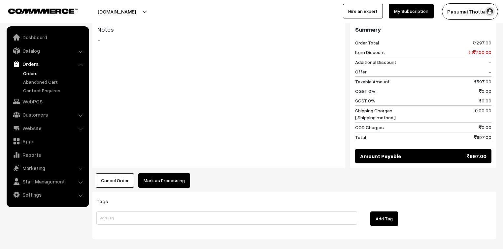
click at [152, 173] on button "Mark as Processing" at bounding box center [164, 180] width 52 height 15
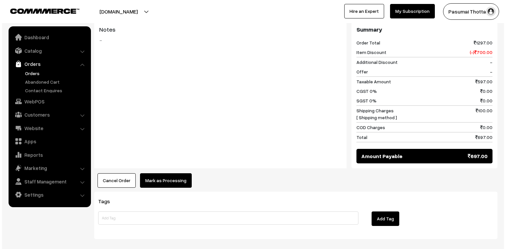
scroll to position [371, 0]
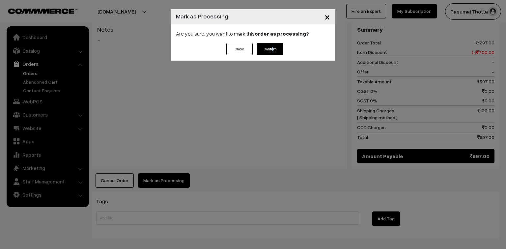
click at [273, 50] on button "Confirm" at bounding box center [270, 49] width 26 height 13
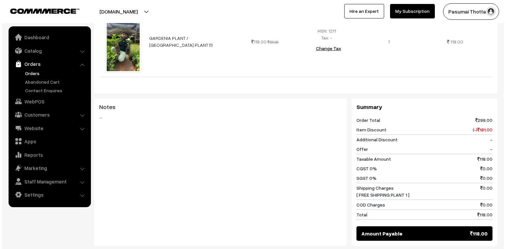
scroll to position [237, 0]
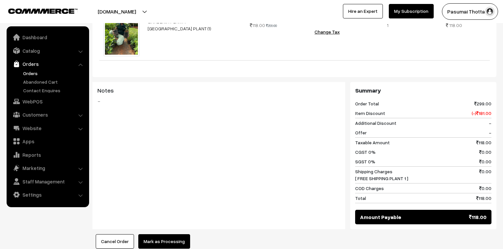
click at [158, 234] on button "Mark as Processing" at bounding box center [164, 241] width 52 height 15
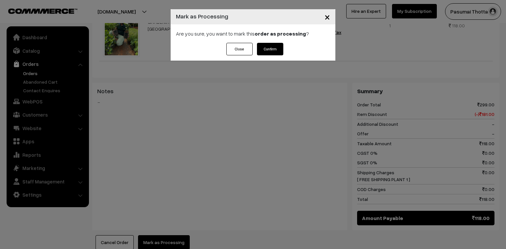
click at [274, 51] on button "Confirm" at bounding box center [270, 49] width 26 height 13
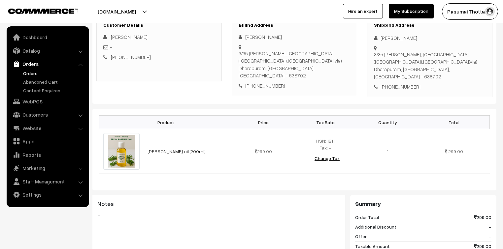
scroll to position [79, 0]
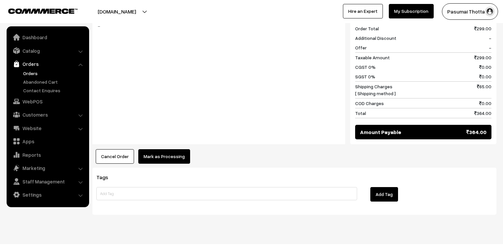
click at [175, 149] on button "Mark as Processing" at bounding box center [164, 156] width 52 height 15
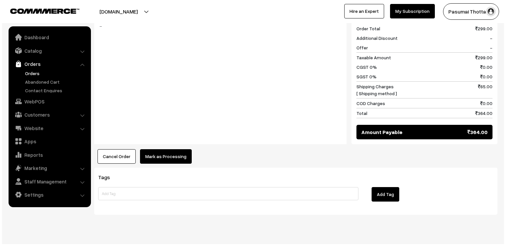
scroll to position [295, 0]
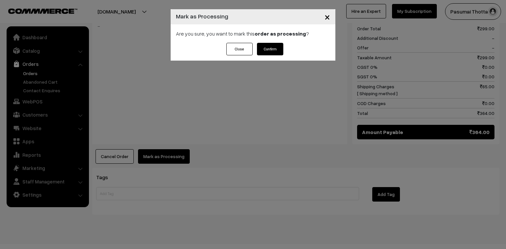
click at [277, 52] on button "Confirm" at bounding box center [270, 49] width 26 height 13
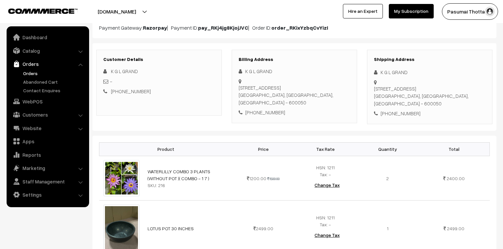
scroll to position [79, 0]
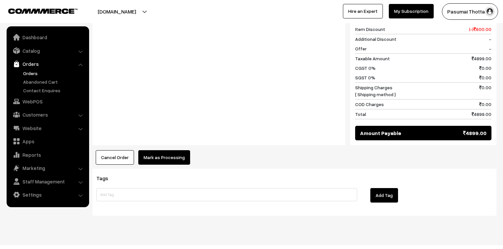
click at [174, 150] on button "Mark as Processing" at bounding box center [164, 157] width 52 height 15
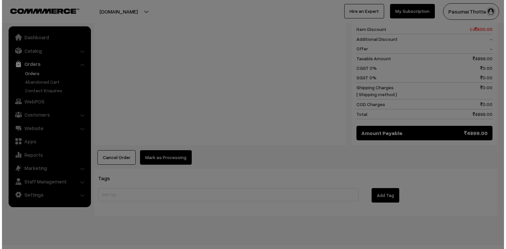
scroll to position [352, 0]
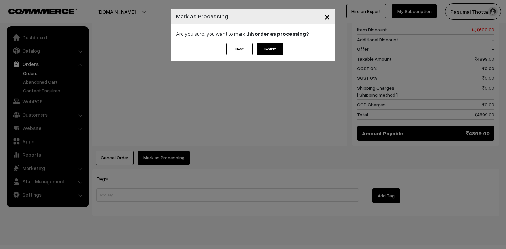
click at [282, 46] on button "Confirm" at bounding box center [270, 49] width 26 height 13
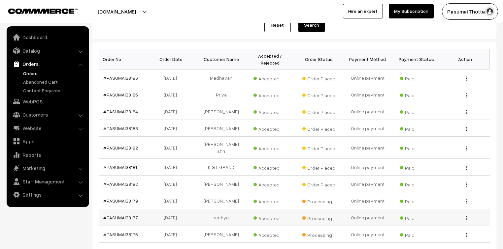
scroll to position [132, 0]
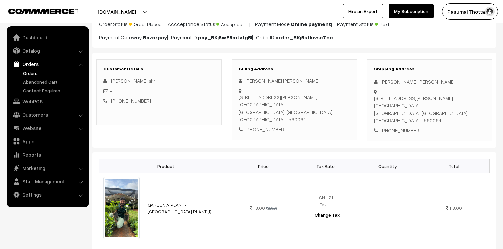
scroll to position [53, 0]
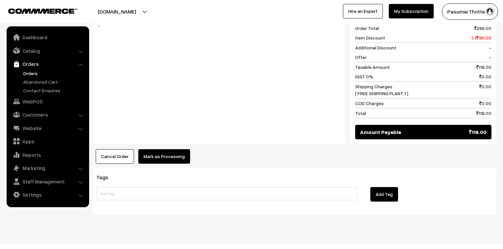
click at [165, 149] on button "Mark as Processing" at bounding box center [164, 156] width 52 height 15
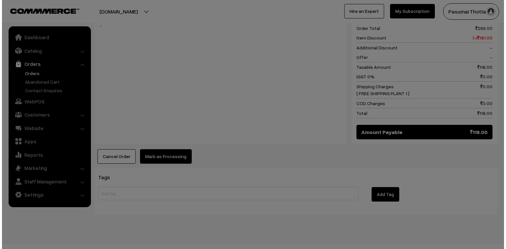
scroll to position [321, 0]
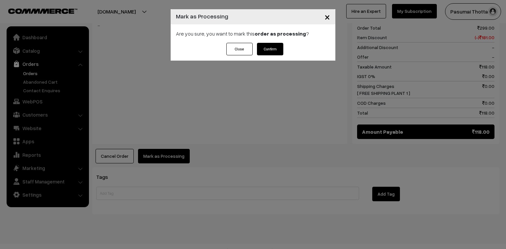
click at [272, 42] on div "Are you sure, you want to mark this order as processing ?" at bounding box center [253, 33] width 165 height 18
click at [272, 47] on button "Confirm" at bounding box center [270, 49] width 26 height 13
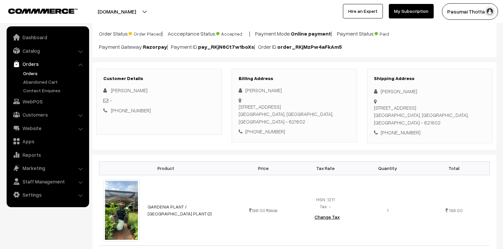
scroll to position [53, 0]
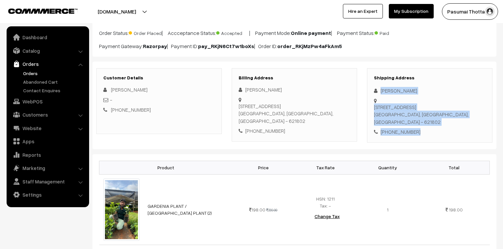
drag, startPoint x: 379, startPoint y: 92, endPoint x: 419, endPoint y: 125, distance: 52.0
click at [419, 125] on div "Shipping Address Indhumathi Ganesan 105A ,pappangulam road, ,, velayudha nagar …" at bounding box center [429, 105] width 125 height 75
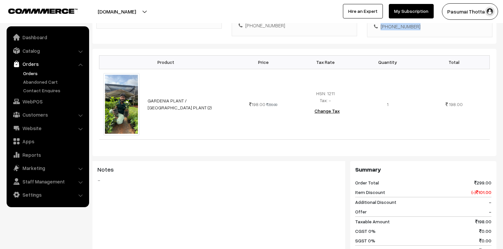
scroll to position [317, 0]
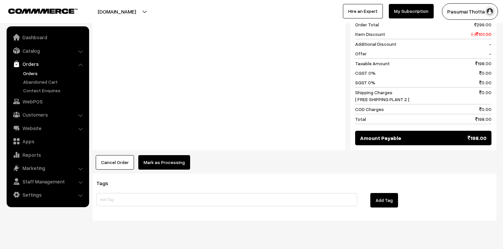
click at [161, 140] on div "Notes -" at bounding box center [218, 77] width 253 height 148
click at [162, 155] on button "Mark as Processing" at bounding box center [164, 162] width 52 height 15
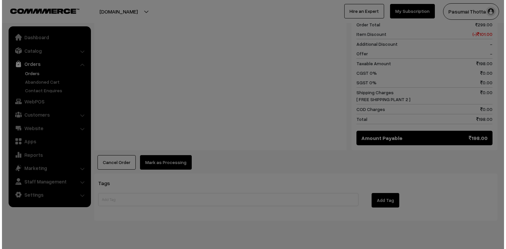
scroll to position [318, 0]
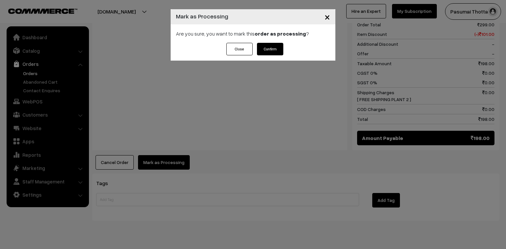
click at [273, 46] on button "Confirm" at bounding box center [270, 49] width 26 height 13
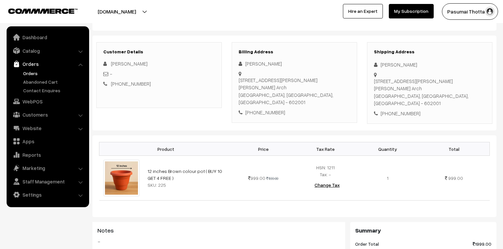
scroll to position [79, 0]
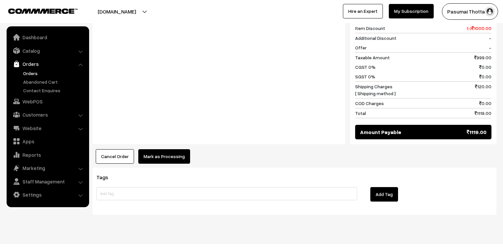
click at [175, 149] on button "Mark as Processing" at bounding box center [164, 156] width 52 height 15
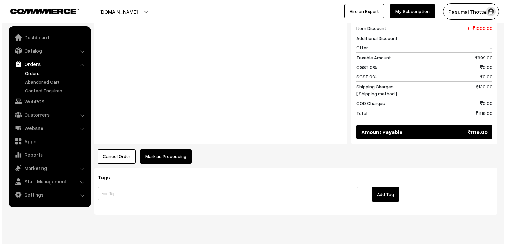
scroll to position [305, 0]
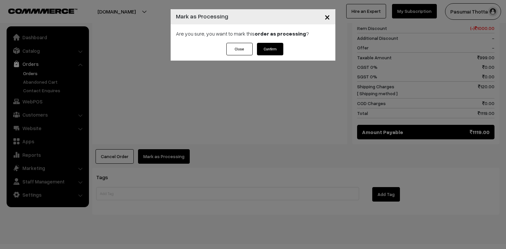
click at [259, 54] on button "Confirm" at bounding box center [270, 49] width 26 height 13
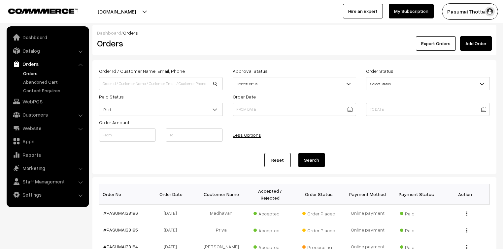
scroll to position [132, 0]
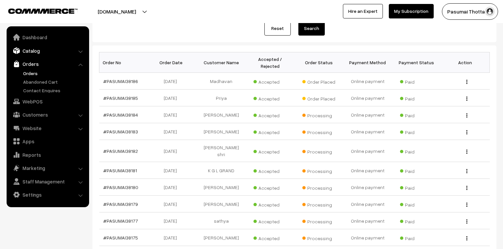
click at [30, 51] on link "Catalog" at bounding box center [47, 51] width 78 height 12
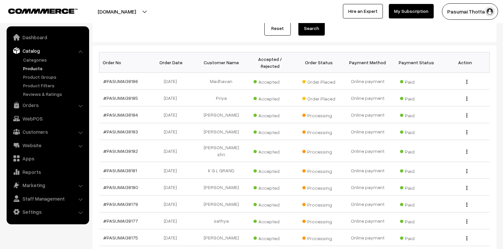
click at [32, 71] on link "Products" at bounding box center [53, 68] width 65 height 7
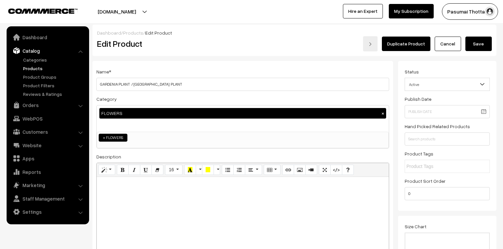
click at [430, 84] on span "Active" at bounding box center [447, 85] width 85 height 12
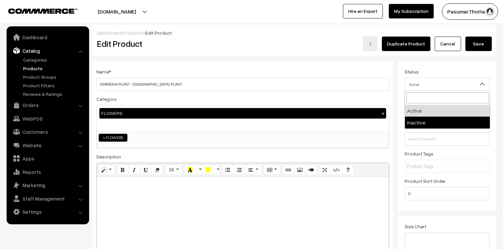
select select "2"
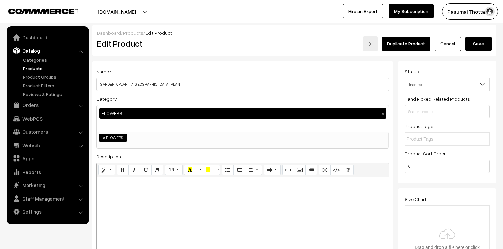
click at [471, 41] on button "Save" at bounding box center [478, 44] width 26 height 15
